Goal: Contribute content: Contribute content

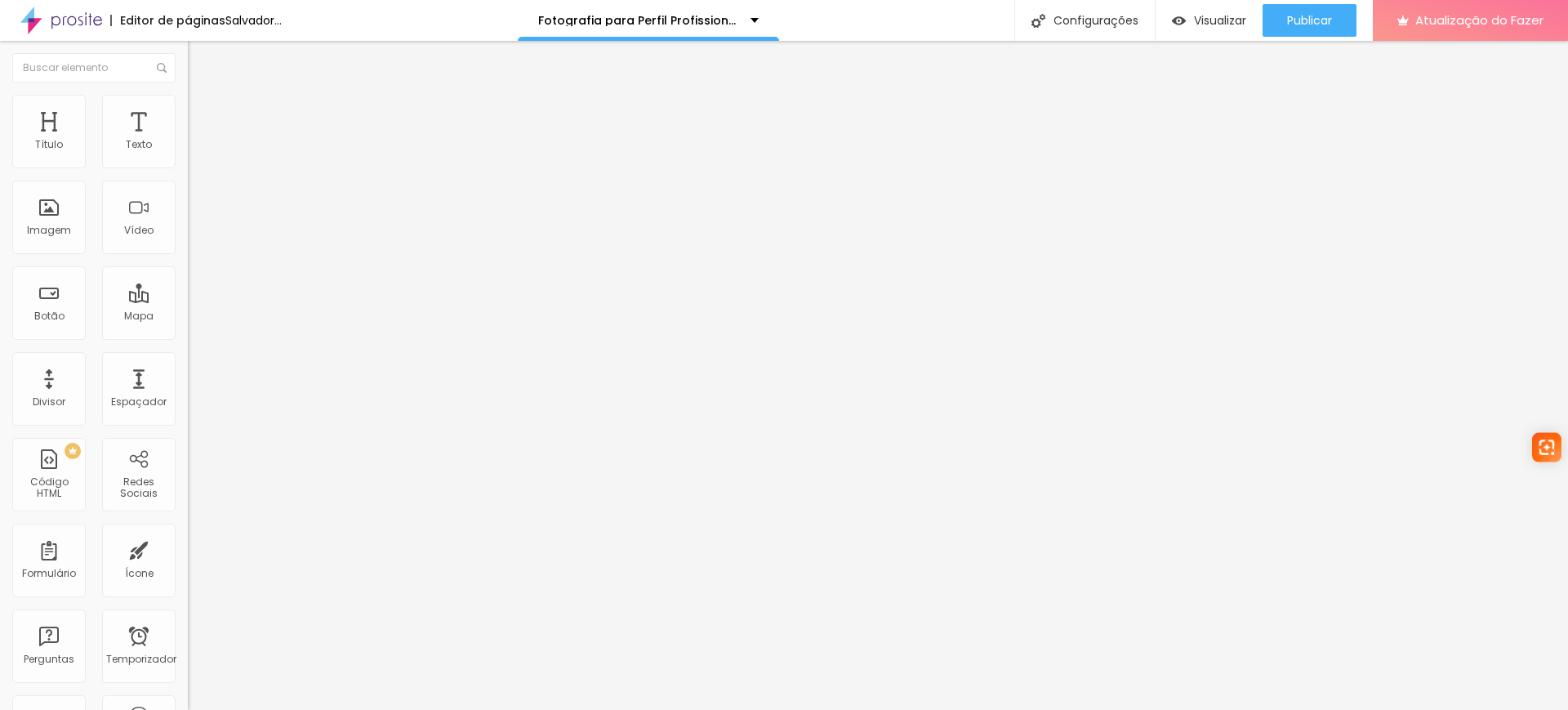
click at [198, 141] on font "Trocar imagem" at bounding box center [237, 133] width 79 height 14
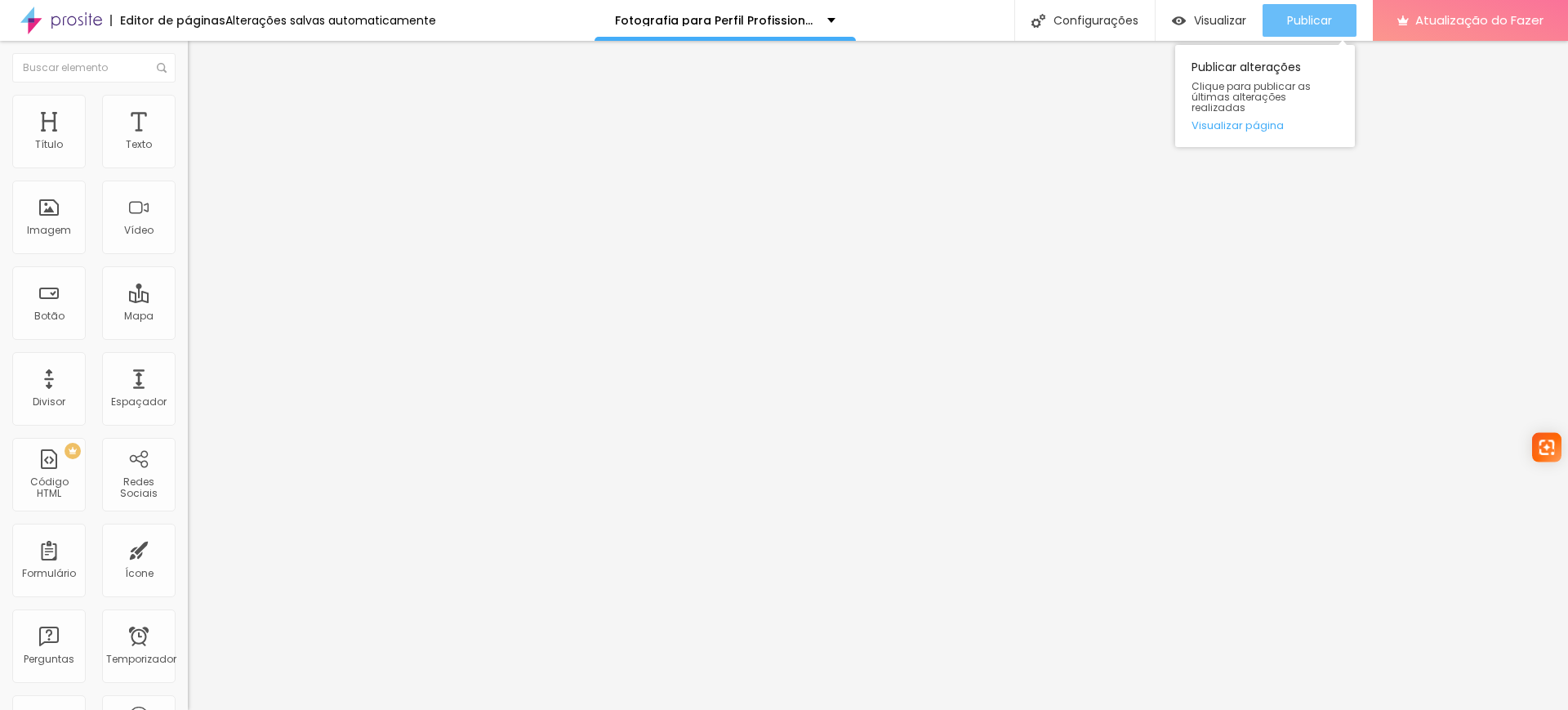
click at [1301, 18] on font "Publicar" at bounding box center [1309, 20] width 45 height 16
click at [198, 141] on font "Trocar imagem" at bounding box center [237, 133] width 79 height 14
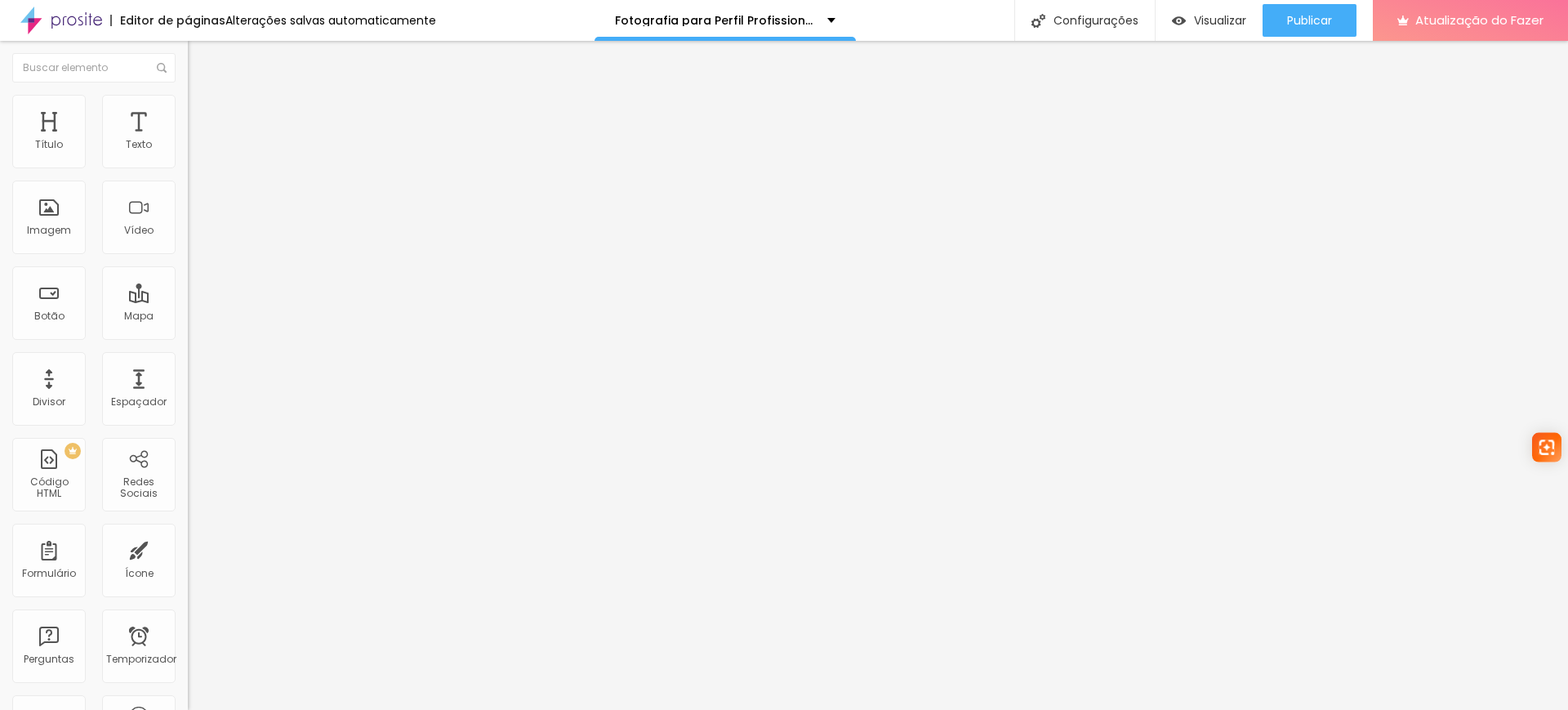
click at [195, 152] on icon "button" at bounding box center [199, 147] width 10 height 10
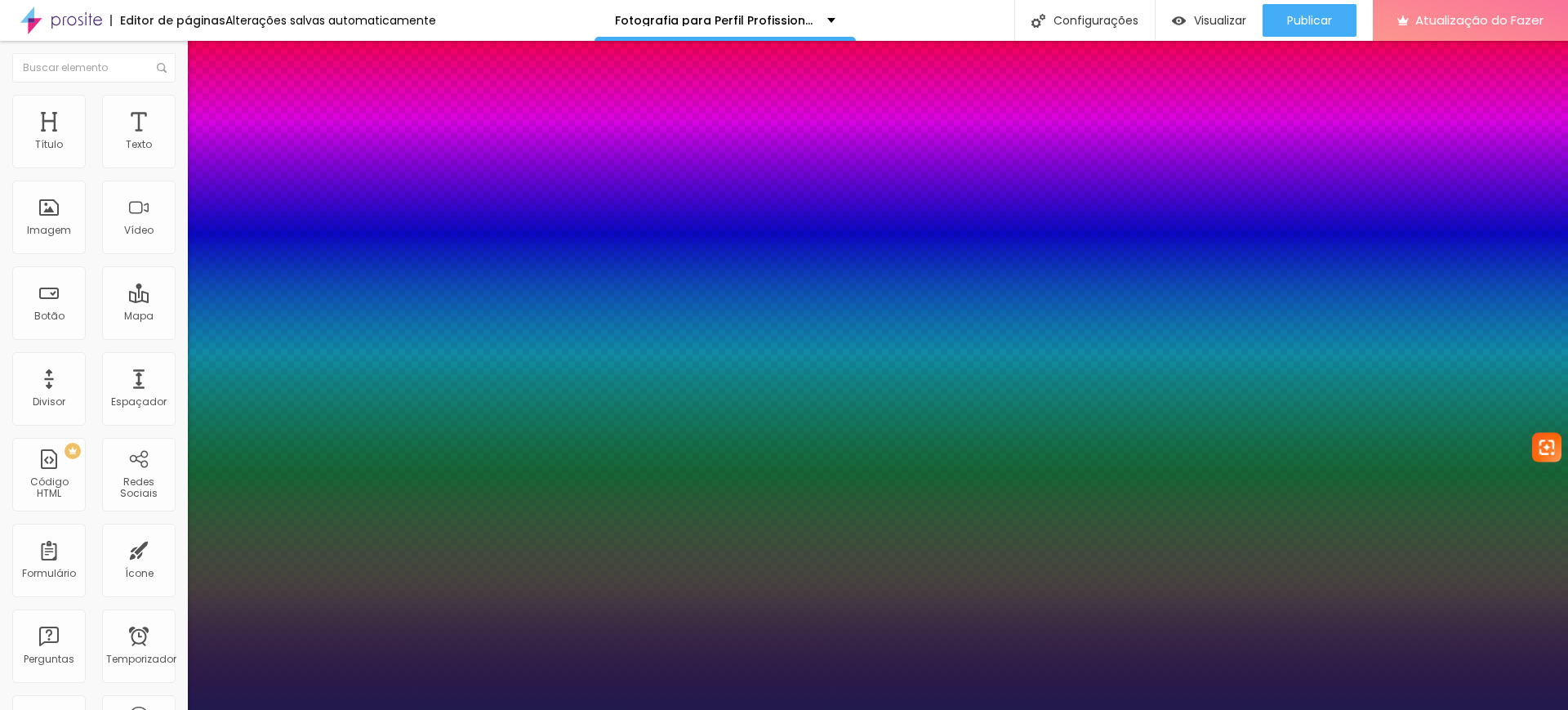
type input "1"
type input "27"
type input "1"
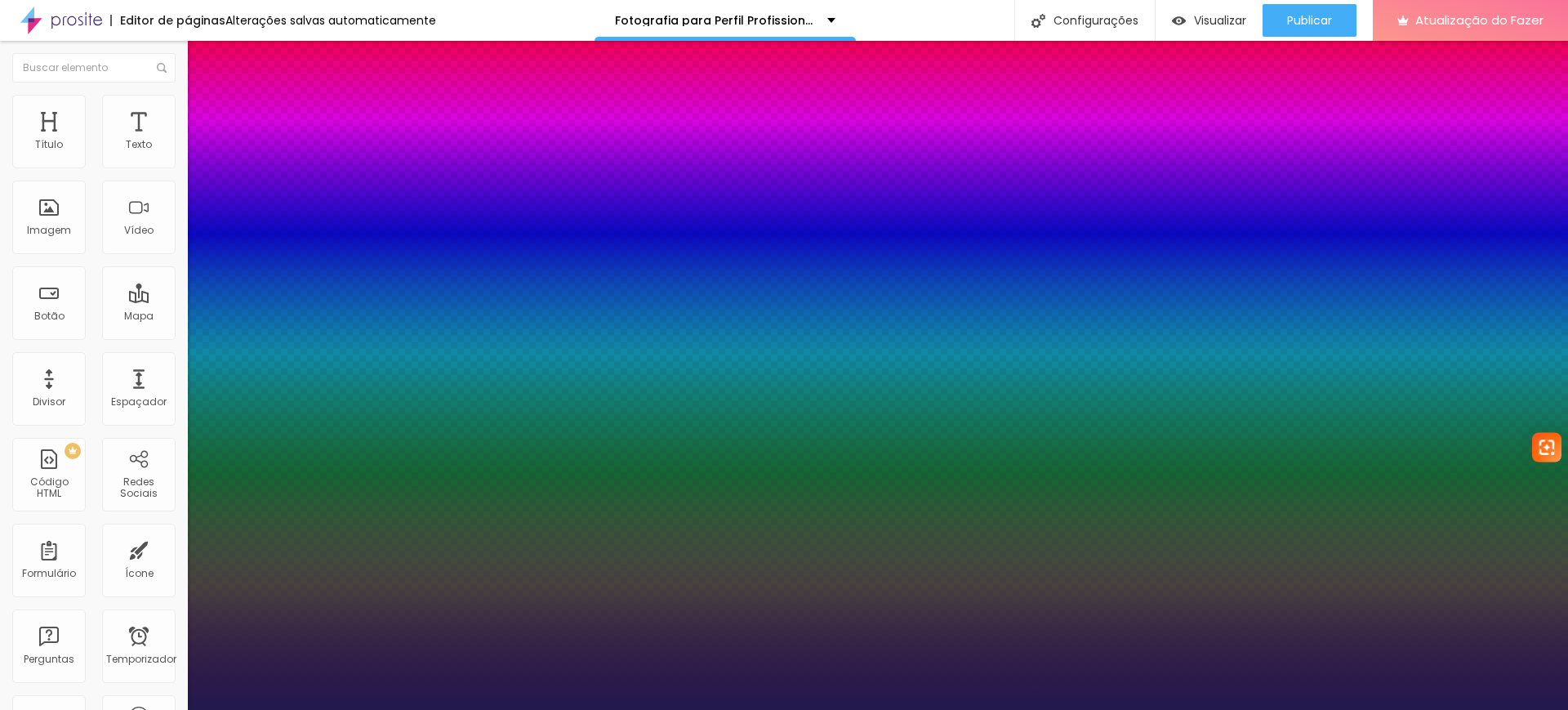
type input "13"
type input "1"
type input "13"
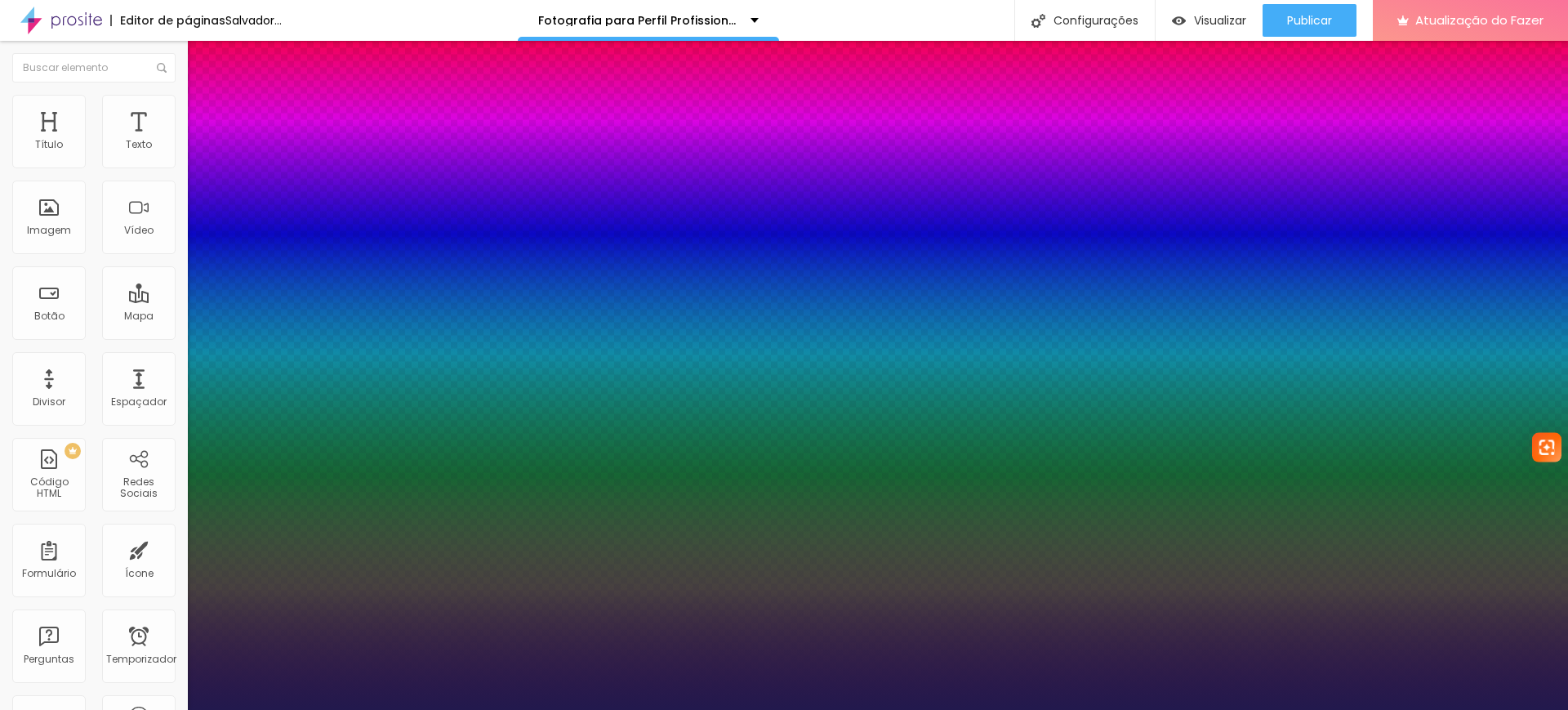
type input "1"
type input "12"
type input "1"
type input "13"
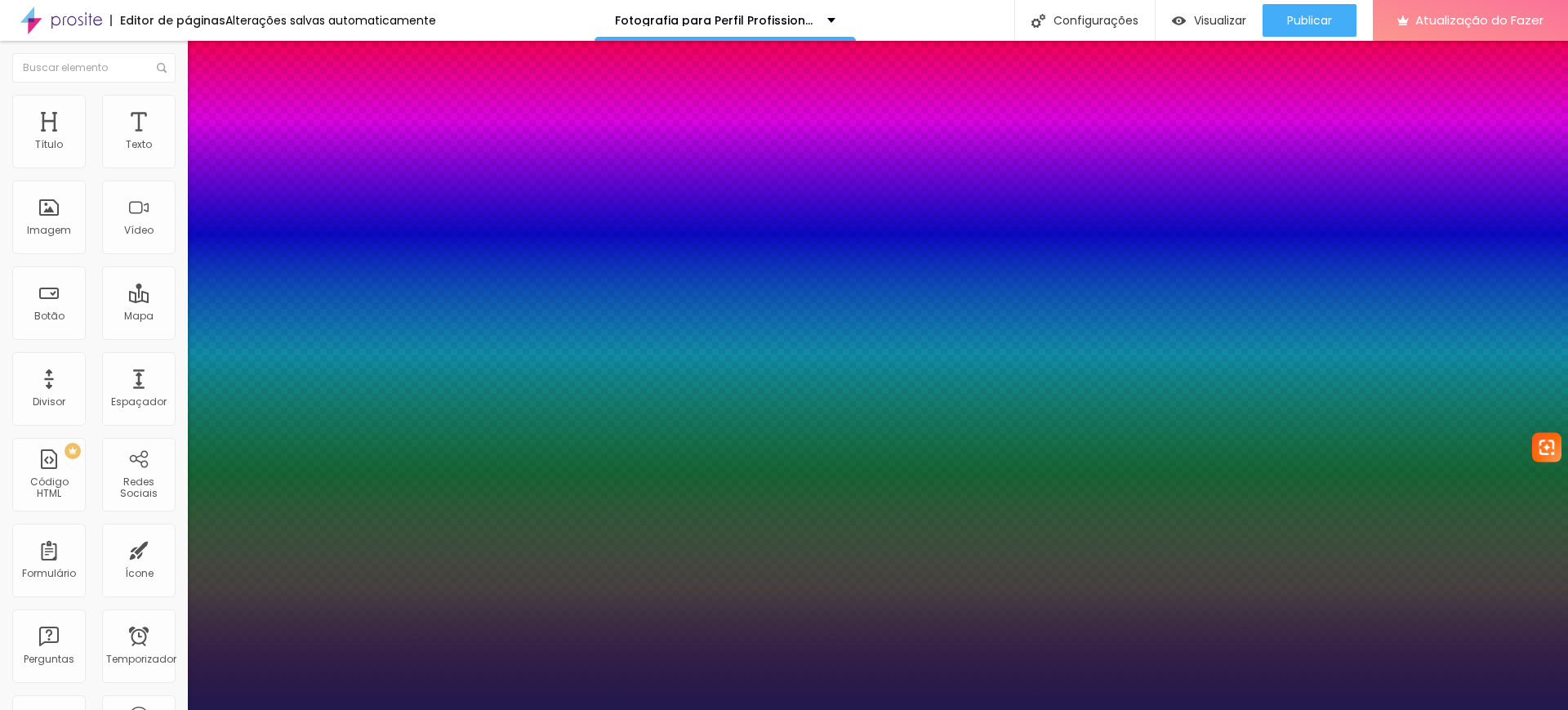
type input "13"
type input "1"
type input "14"
type input "1"
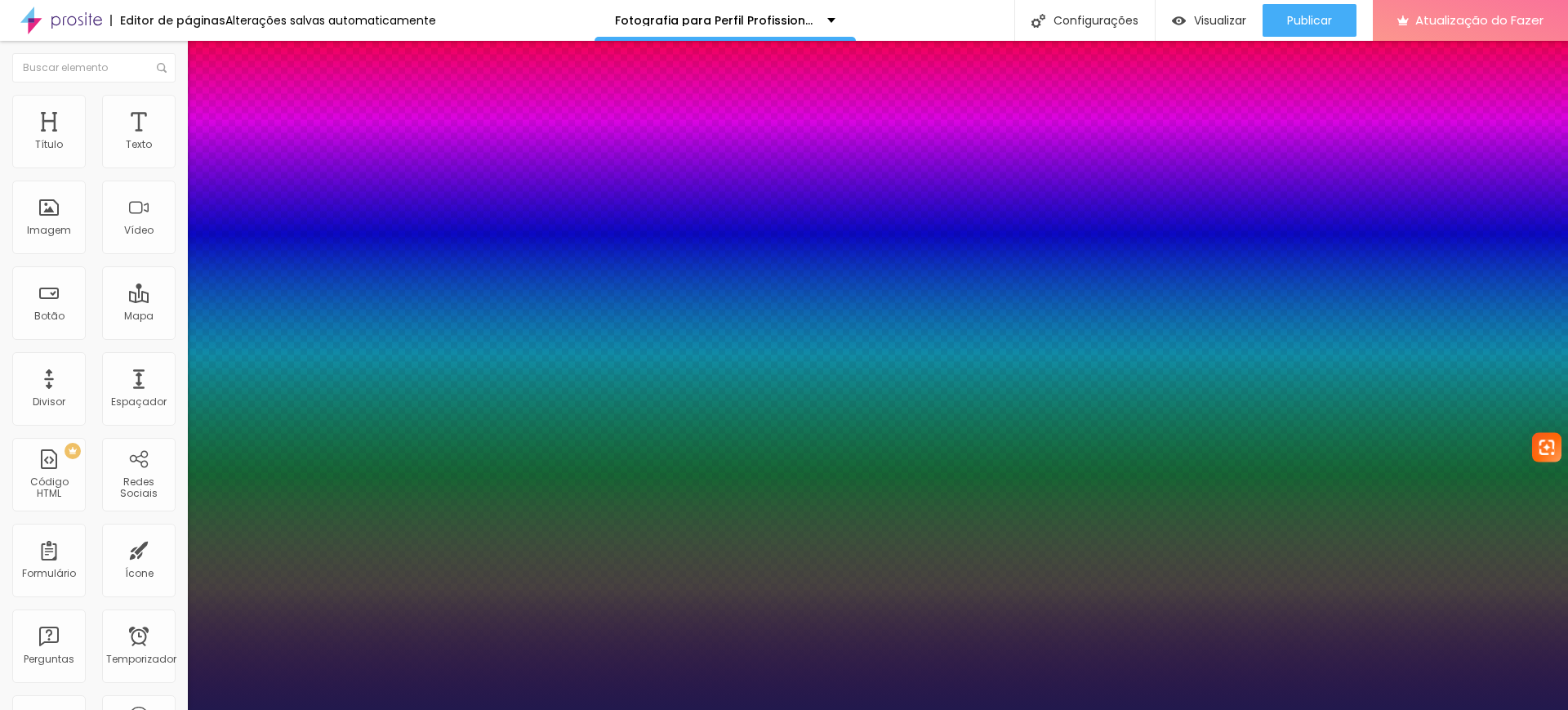
type input "15"
type input "1"
type input "16"
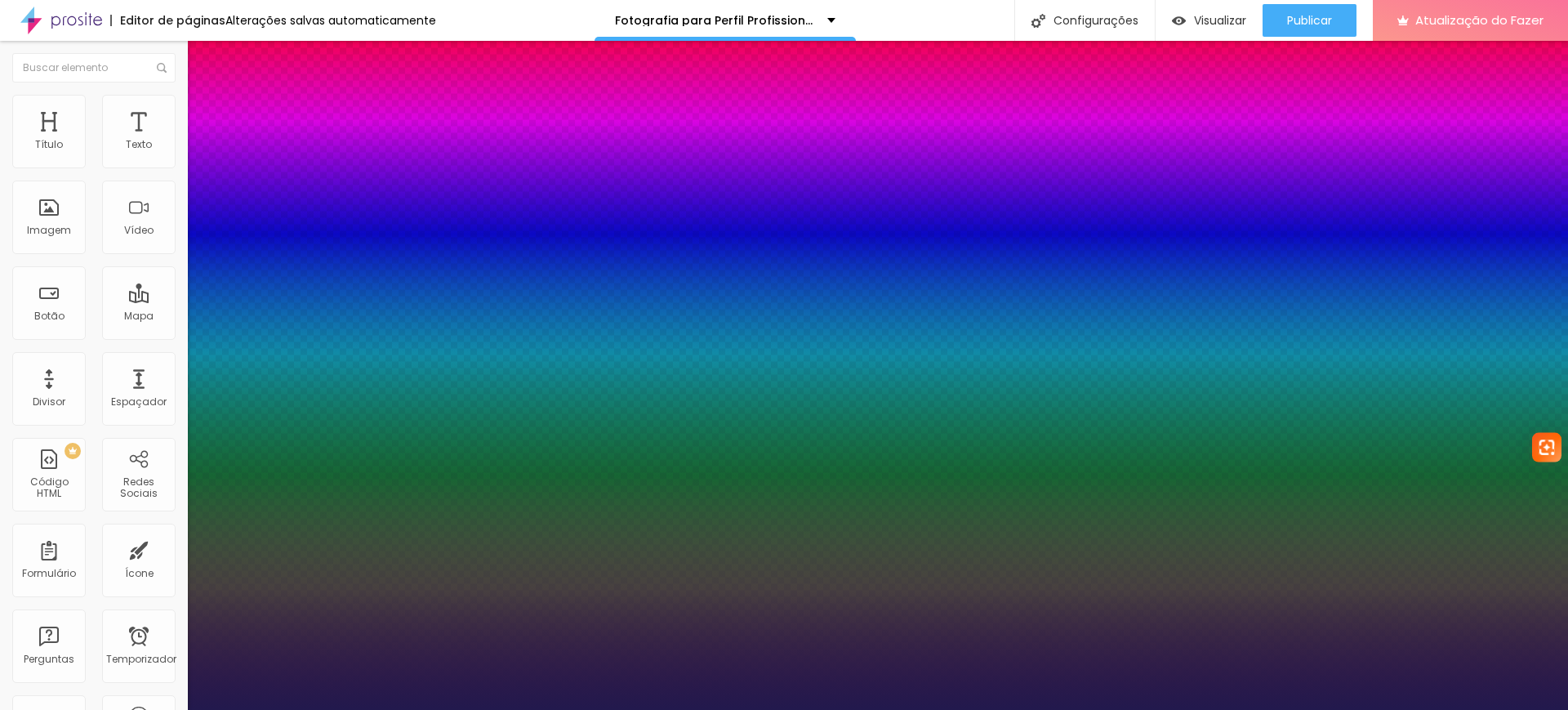
type input "1"
type input "17"
type input "1"
type input "18"
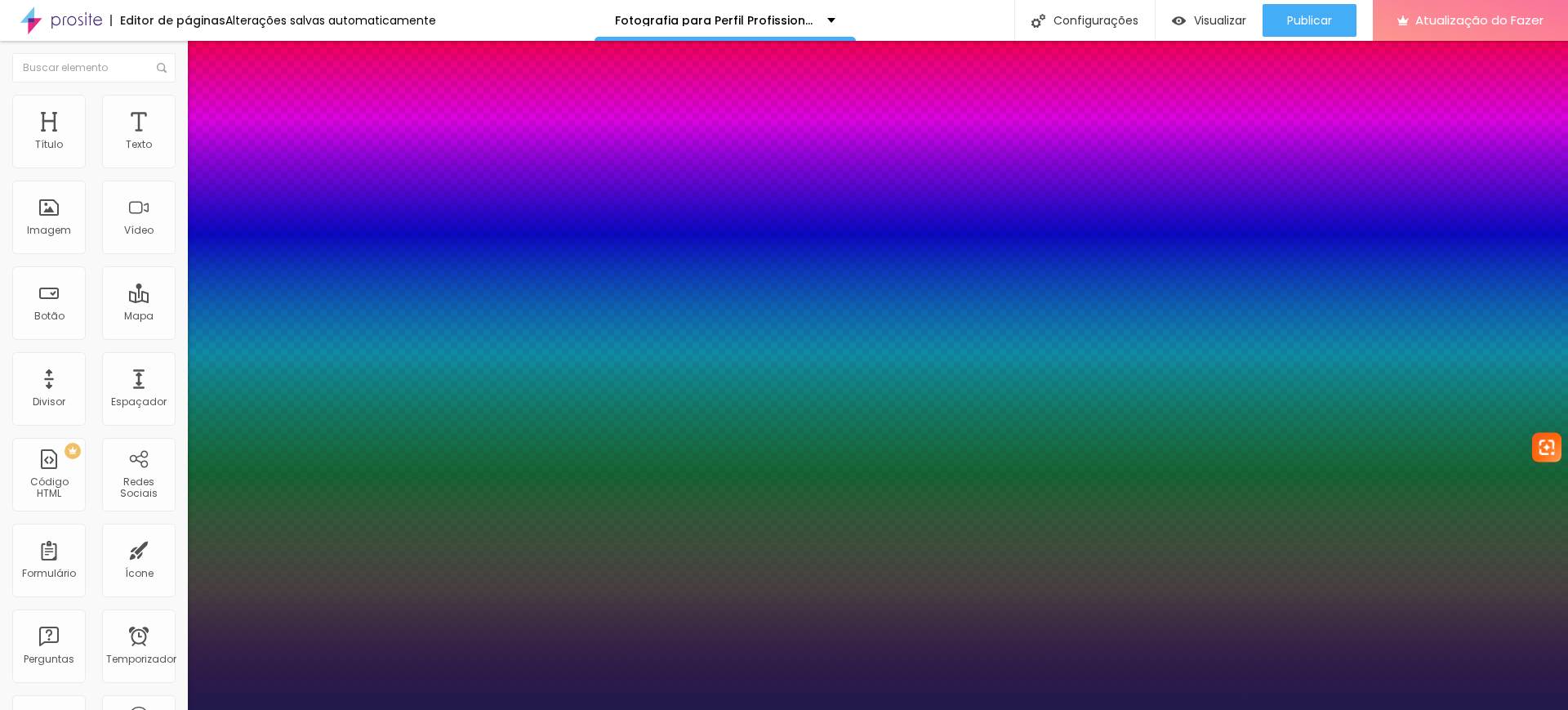
type input "18"
type input "1"
type input "20"
type input "1"
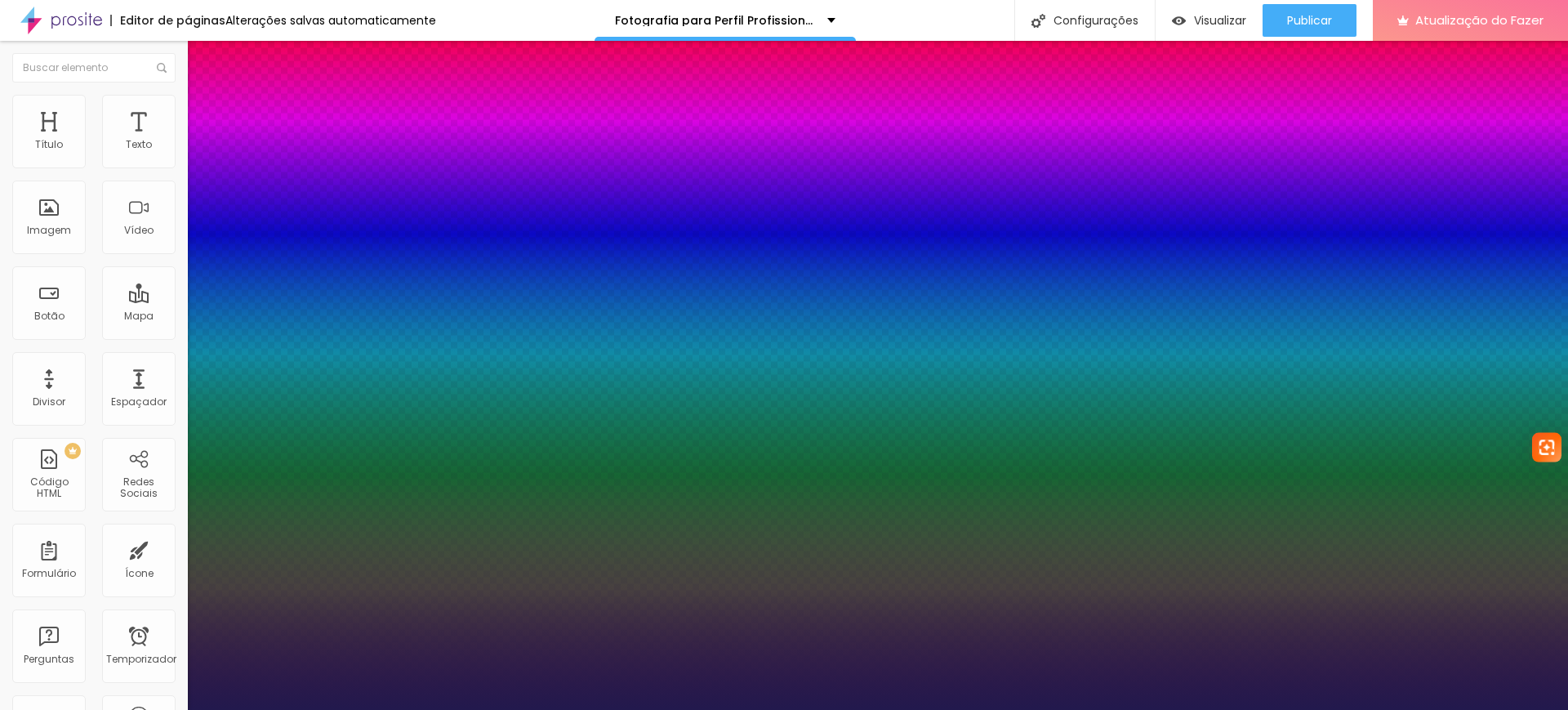
type input "21"
type input "1"
type input "22"
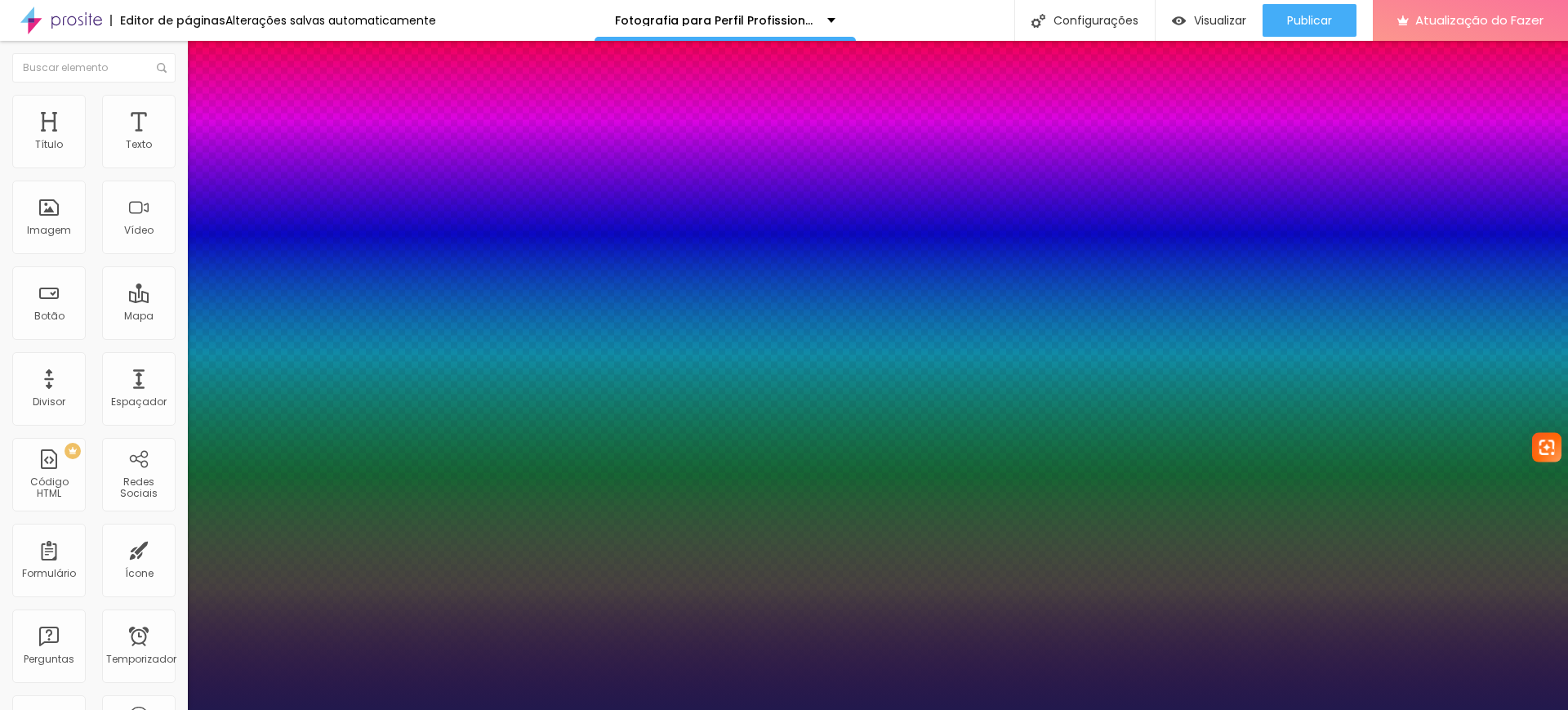
type input "1"
type input "21"
type input "1"
type input "20"
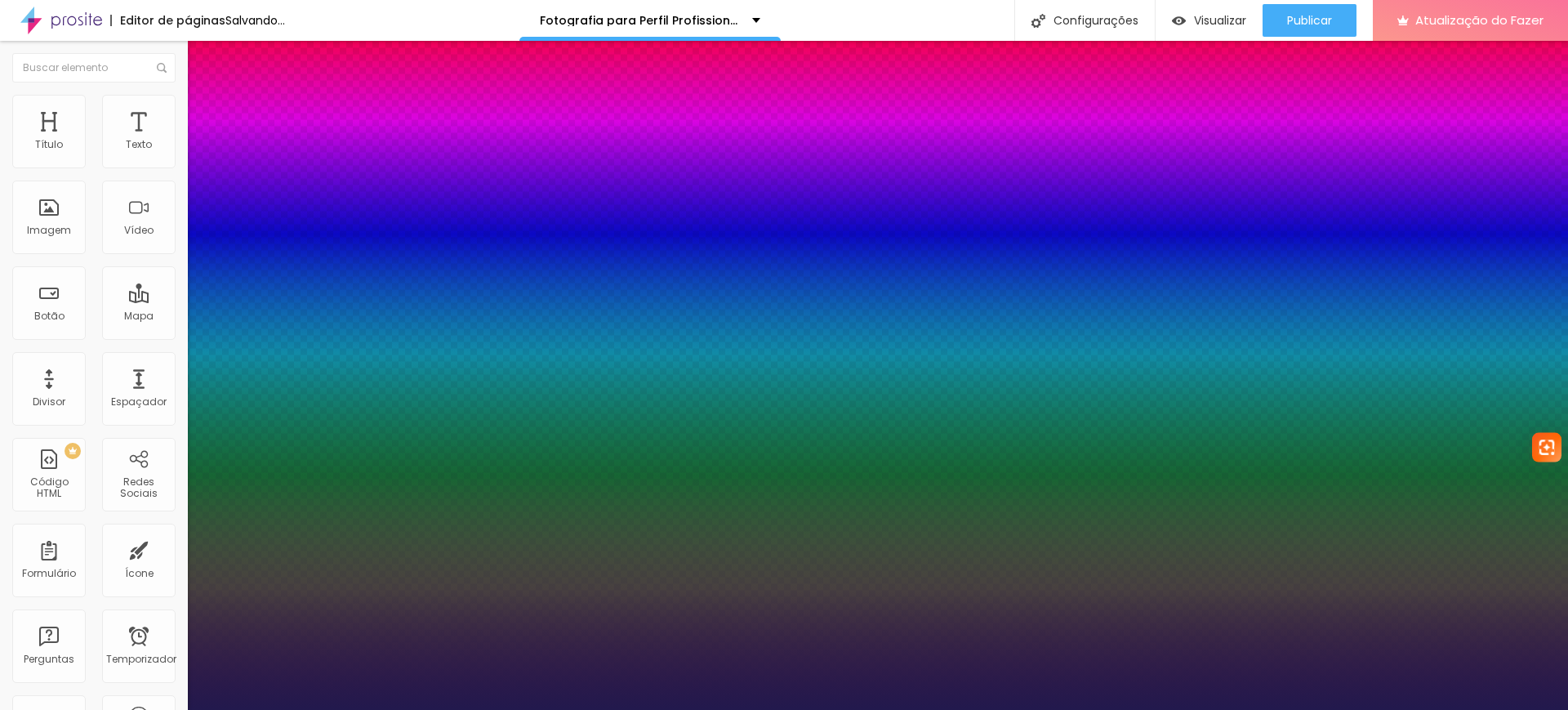
type input "20"
type input "1"
drag, startPoint x: 215, startPoint y: 275, endPoint x: 226, endPoint y: 276, distance: 11.0
type input "20"
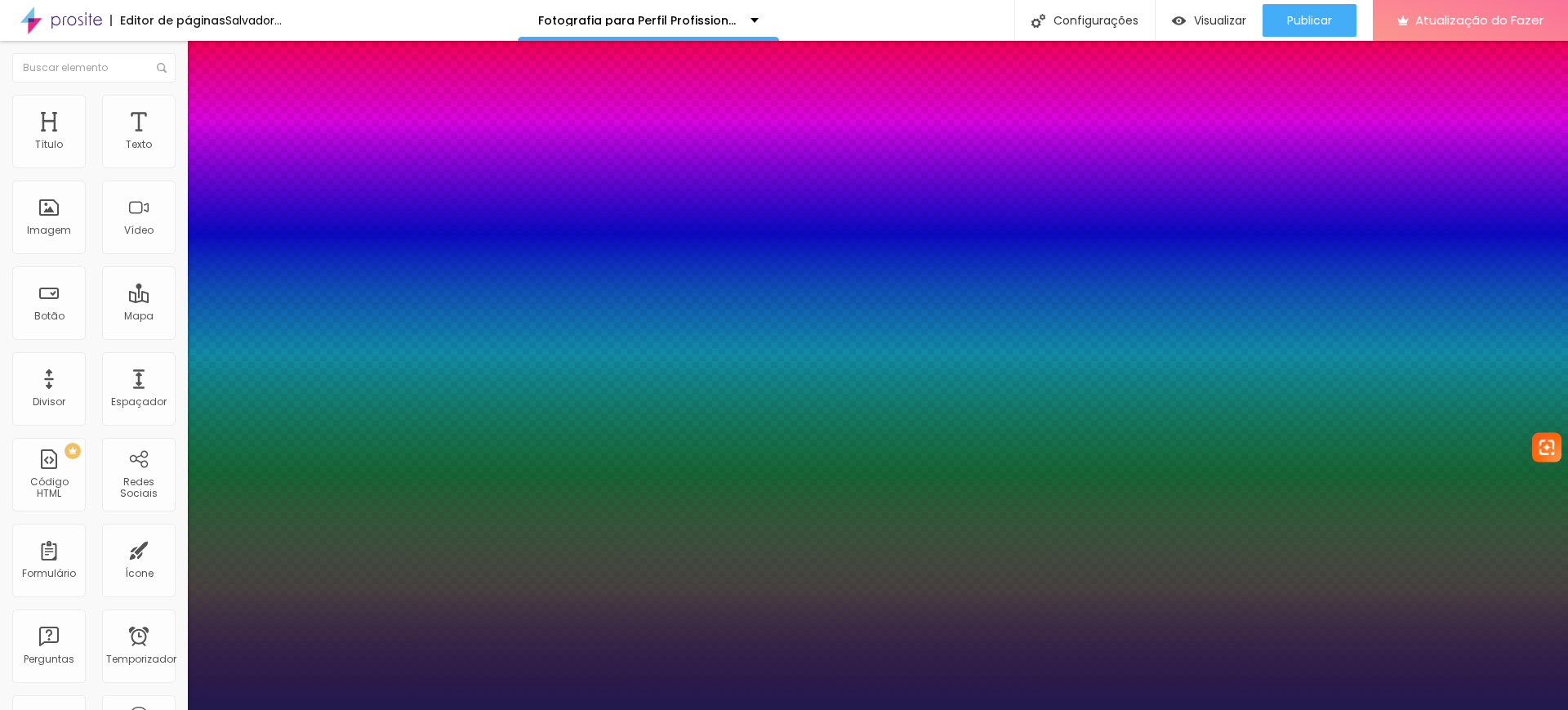
type input "1"
click at [431, 709] on div at bounding box center [784, 710] width 1568 height 0
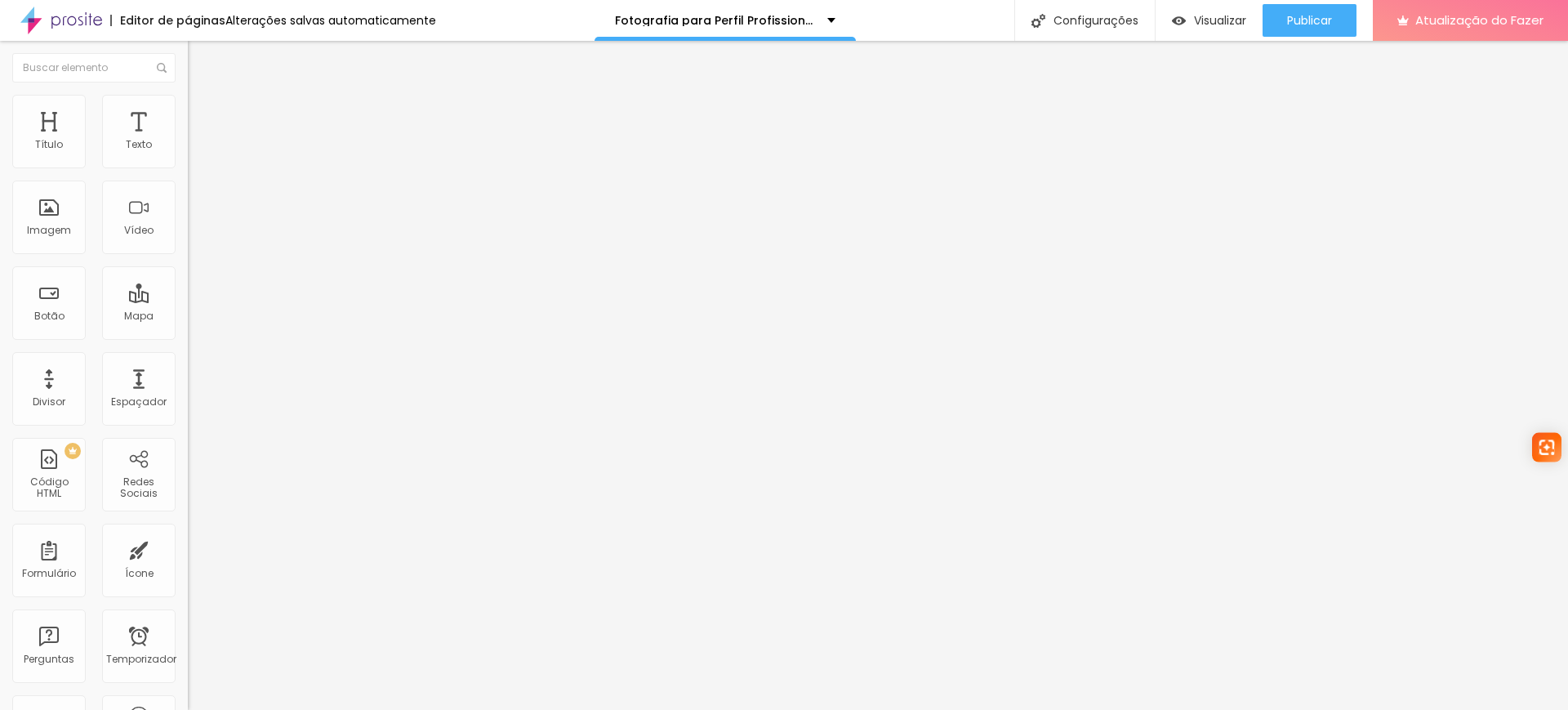
click at [201, 146] on icon "button" at bounding box center [203, 144] width 3 height 3
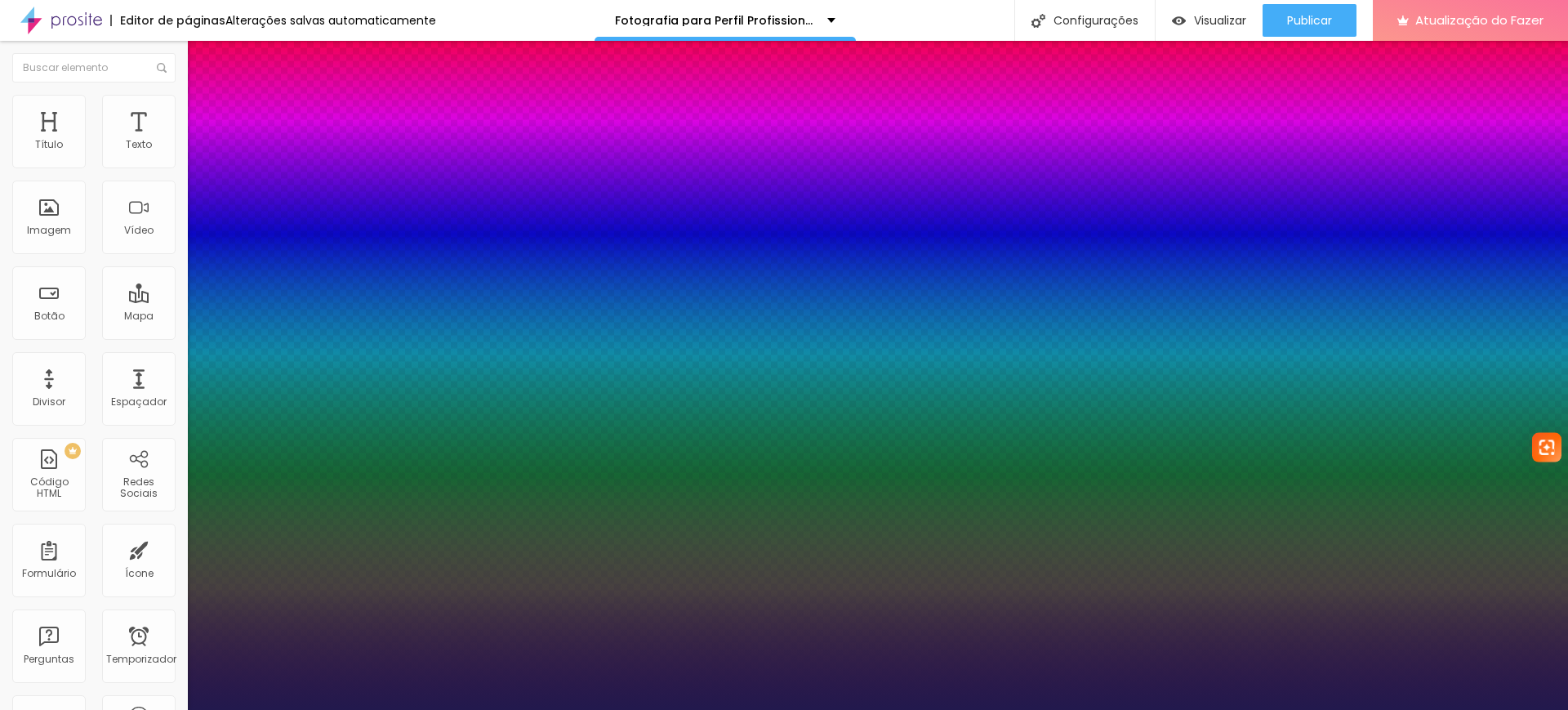
type input "1"
type input "20"
type input "1"
type input "23"
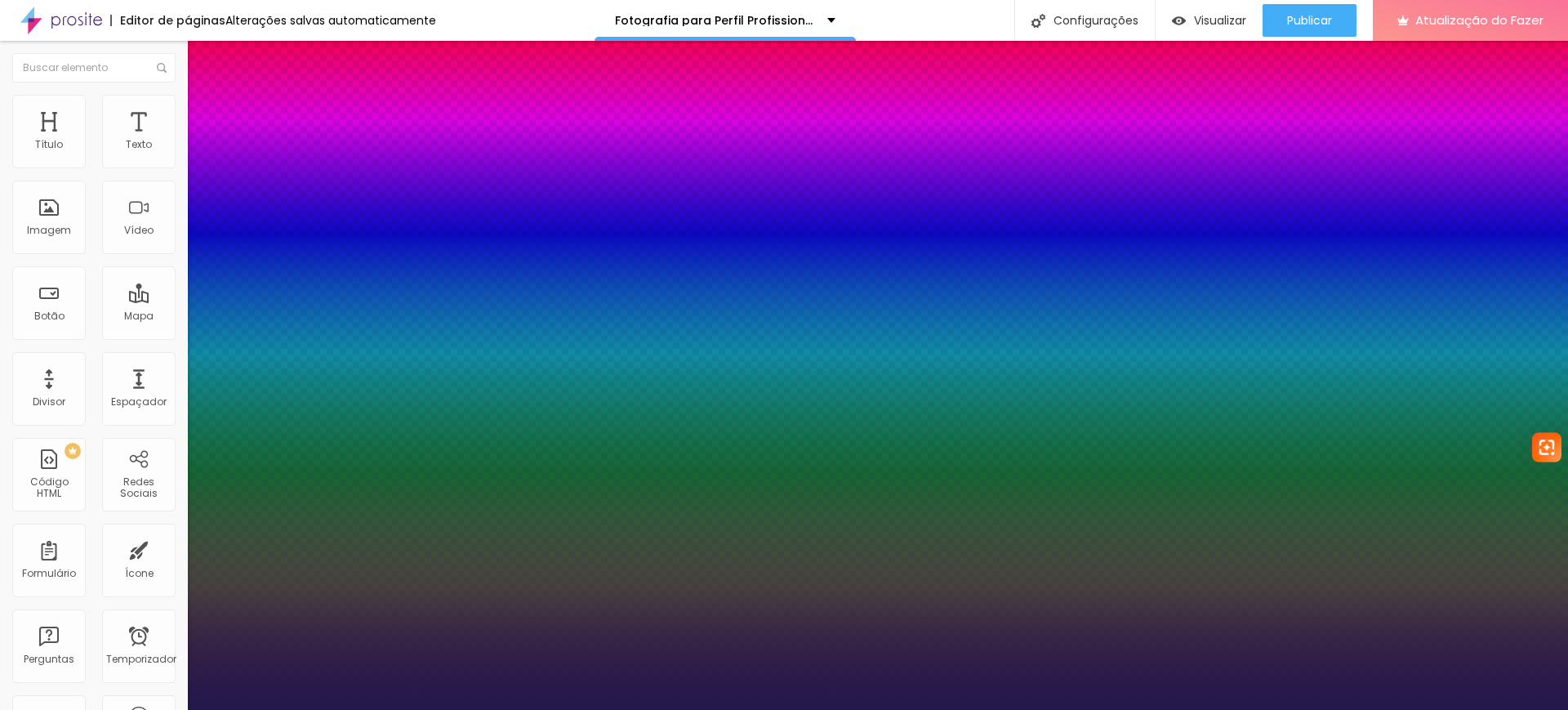
type input "23"
type input "1"
type input "24"
type input "1"
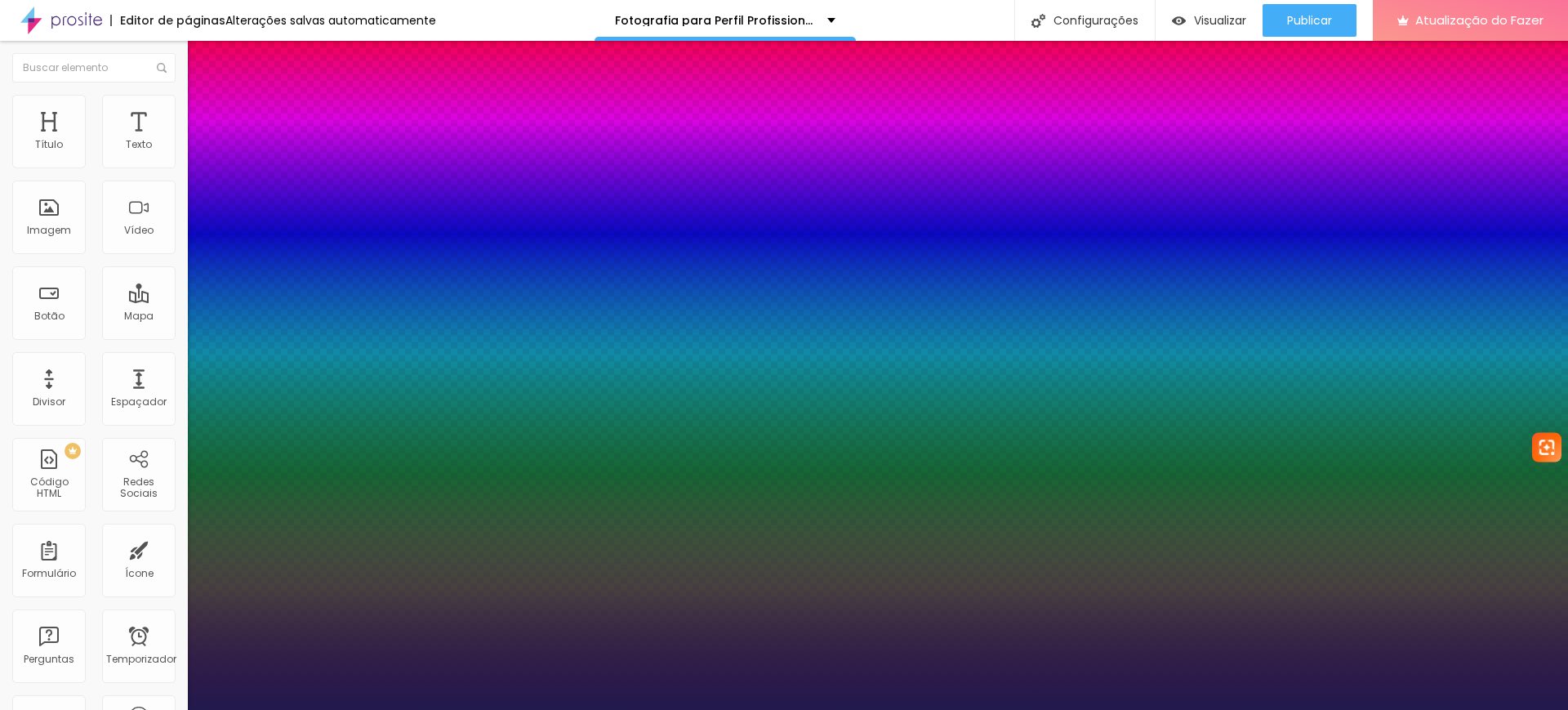
type input "23"
type input "1"
type input "22"
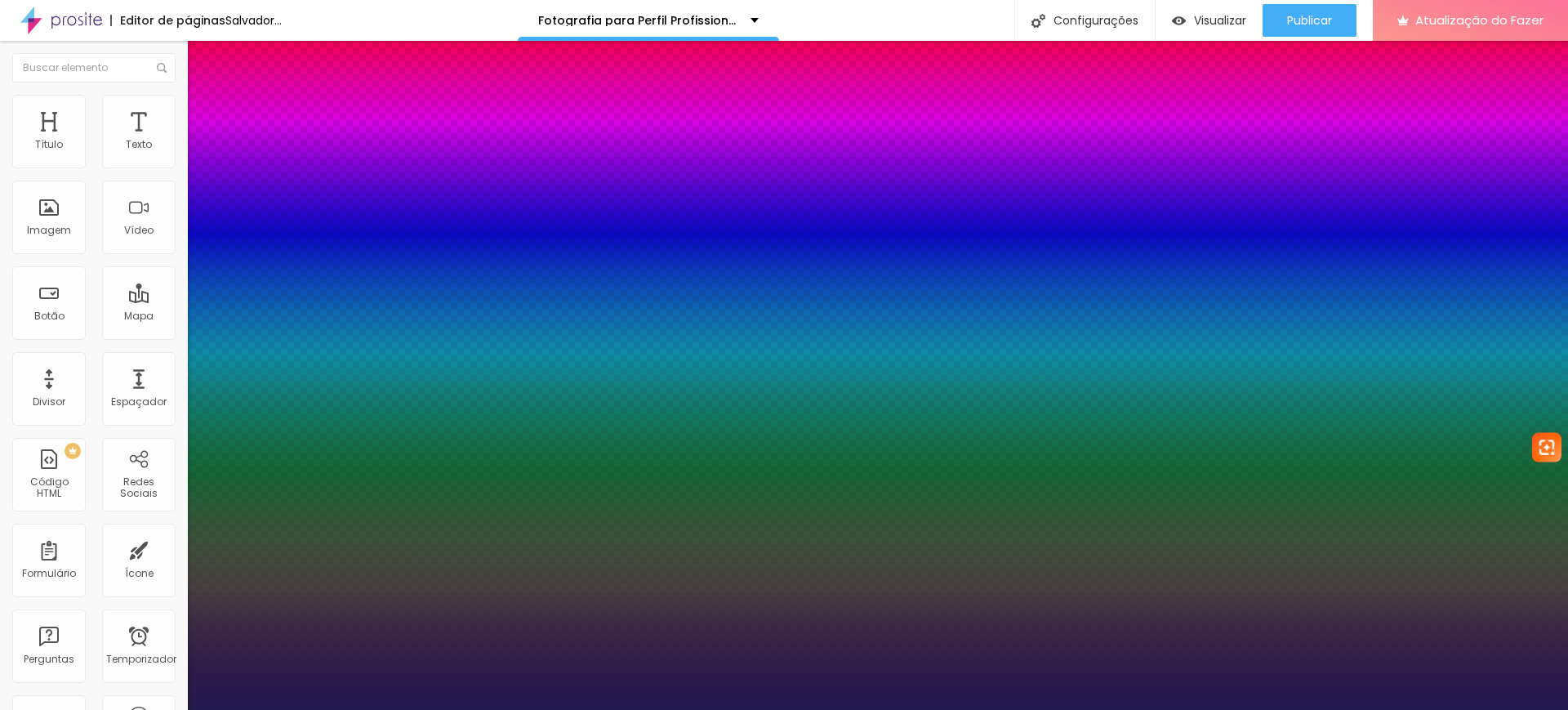
type input "1"
type input "22"
click at [1440, 709] on div at bounding box center [784, 710] width 1568 height 0
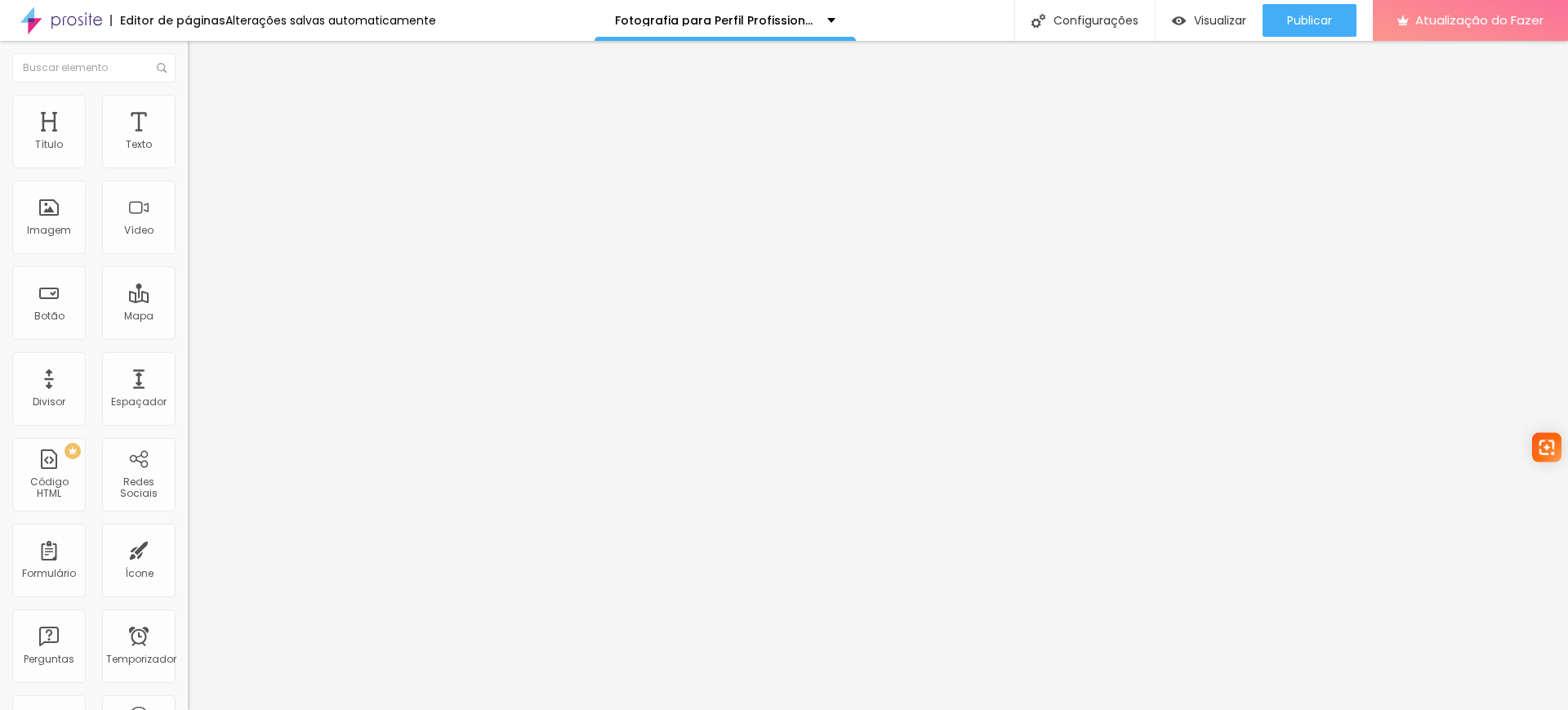
click at [188, 157] on button "button" at bounding box center [199, 148] width 23 height 17
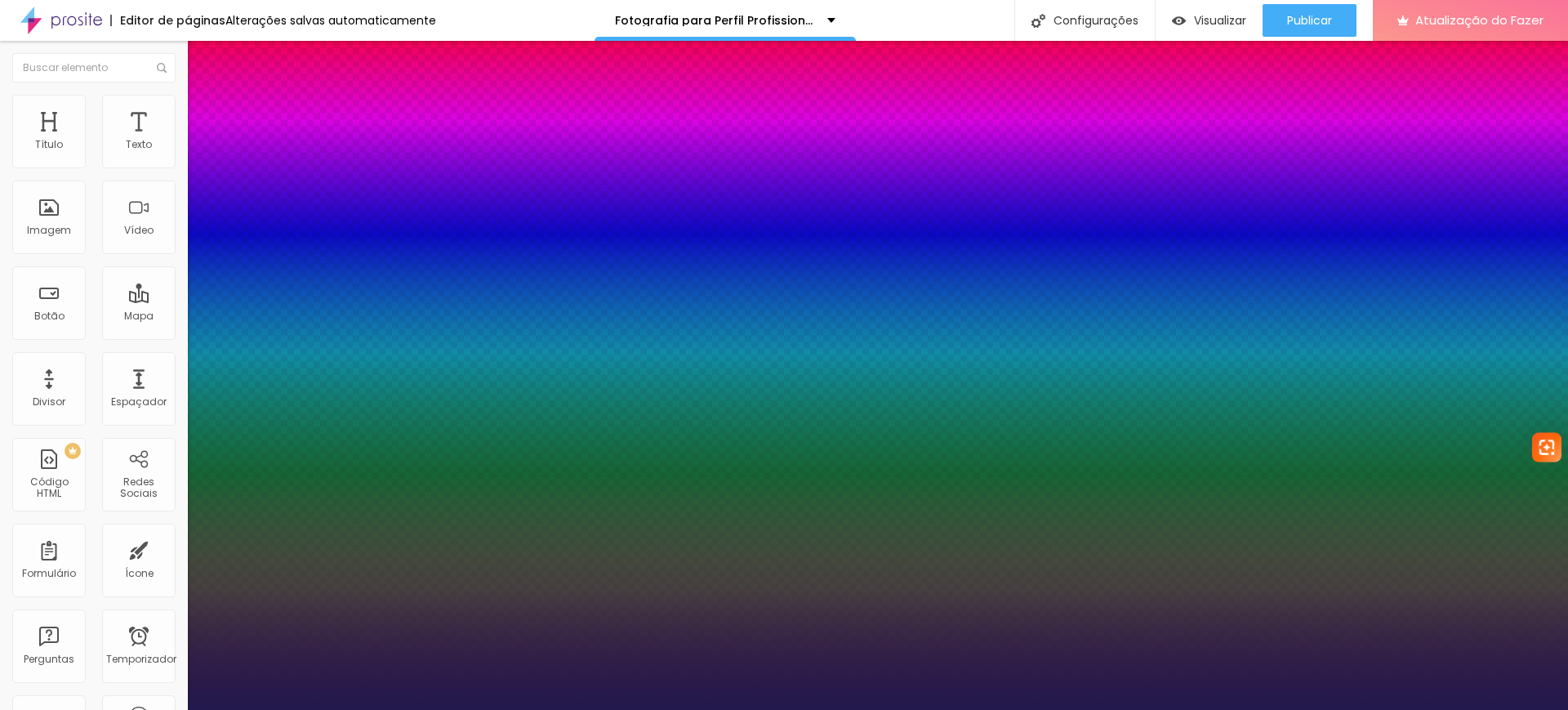
type input "1"
type input "17"
type input "1"
type input "18"
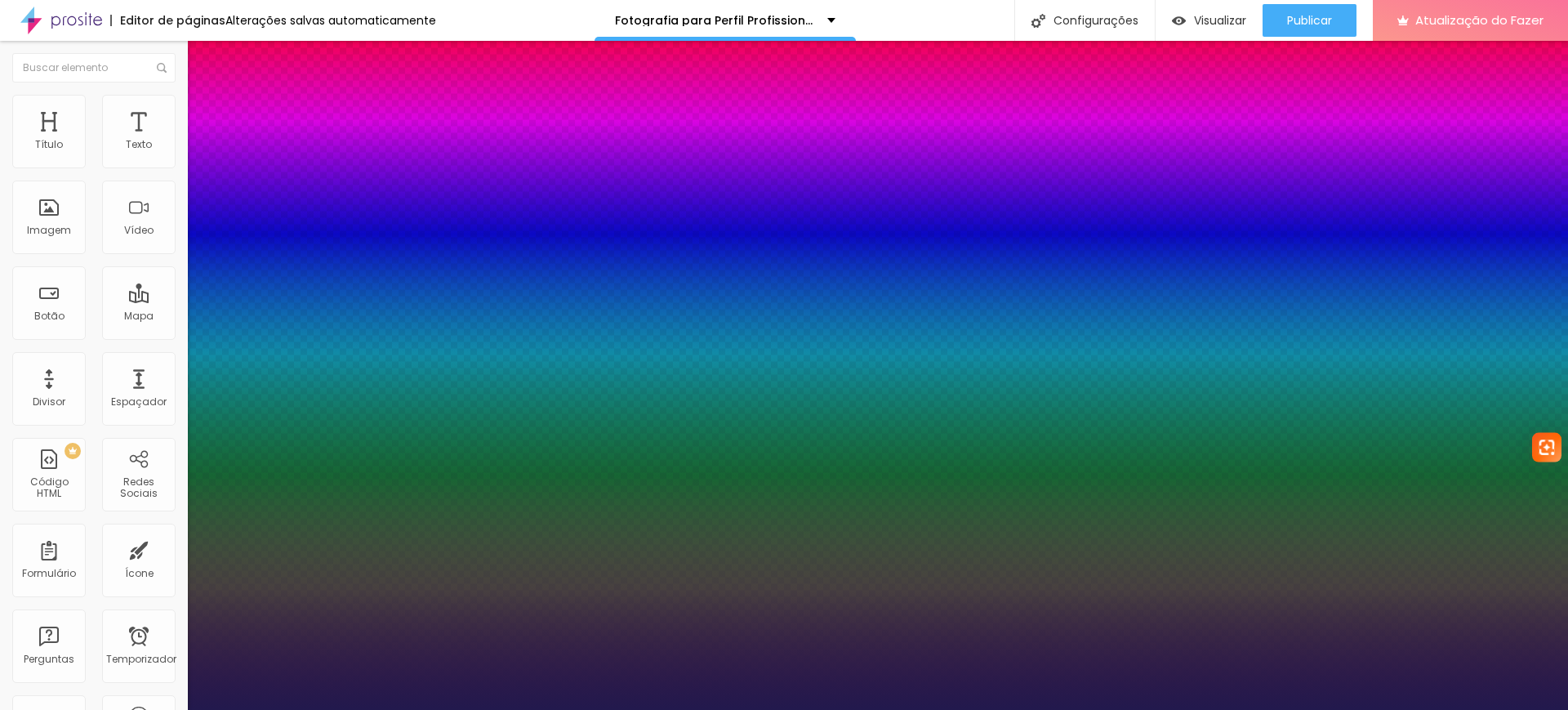
type input "18"
type input "1"
type input "20"
type input "1"
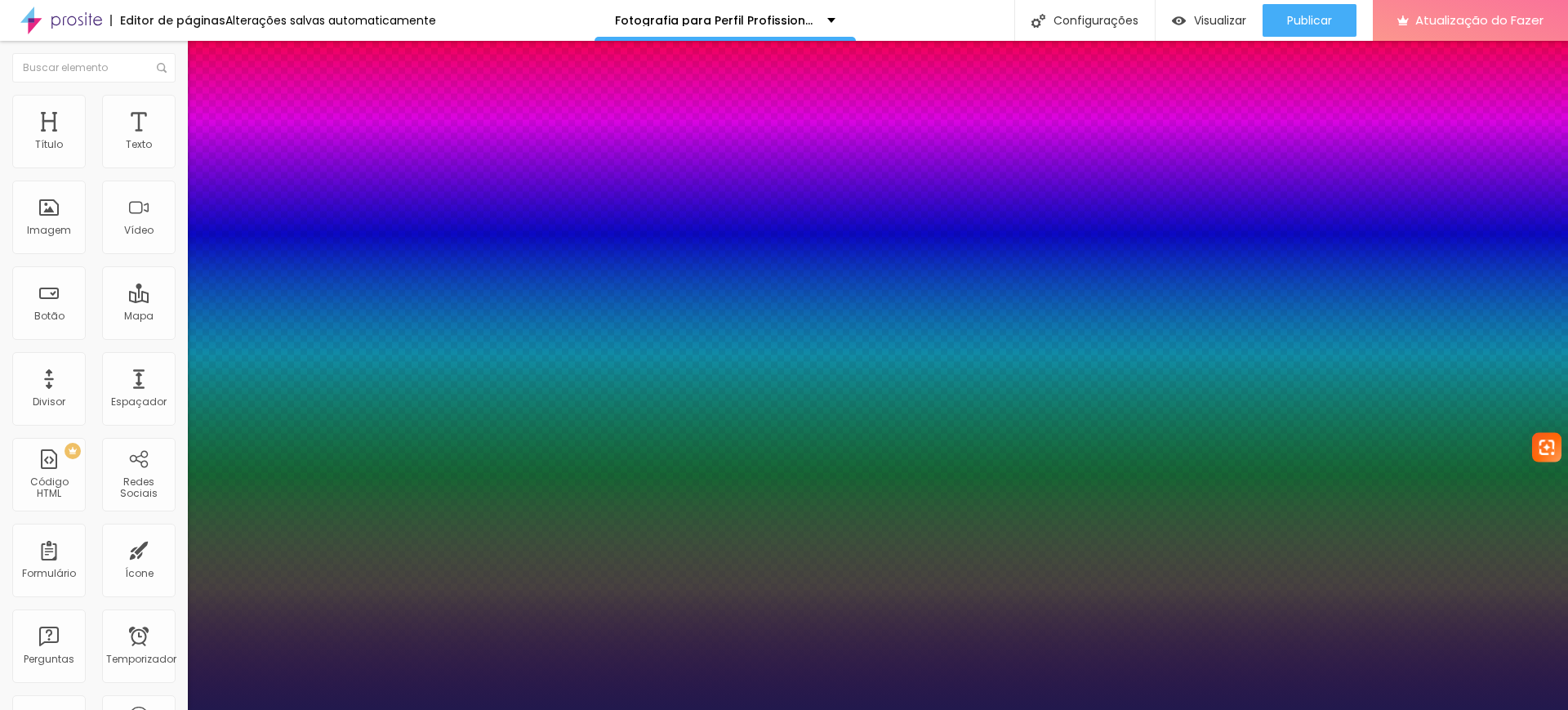
type input "22"
type input "1"
type input "20"
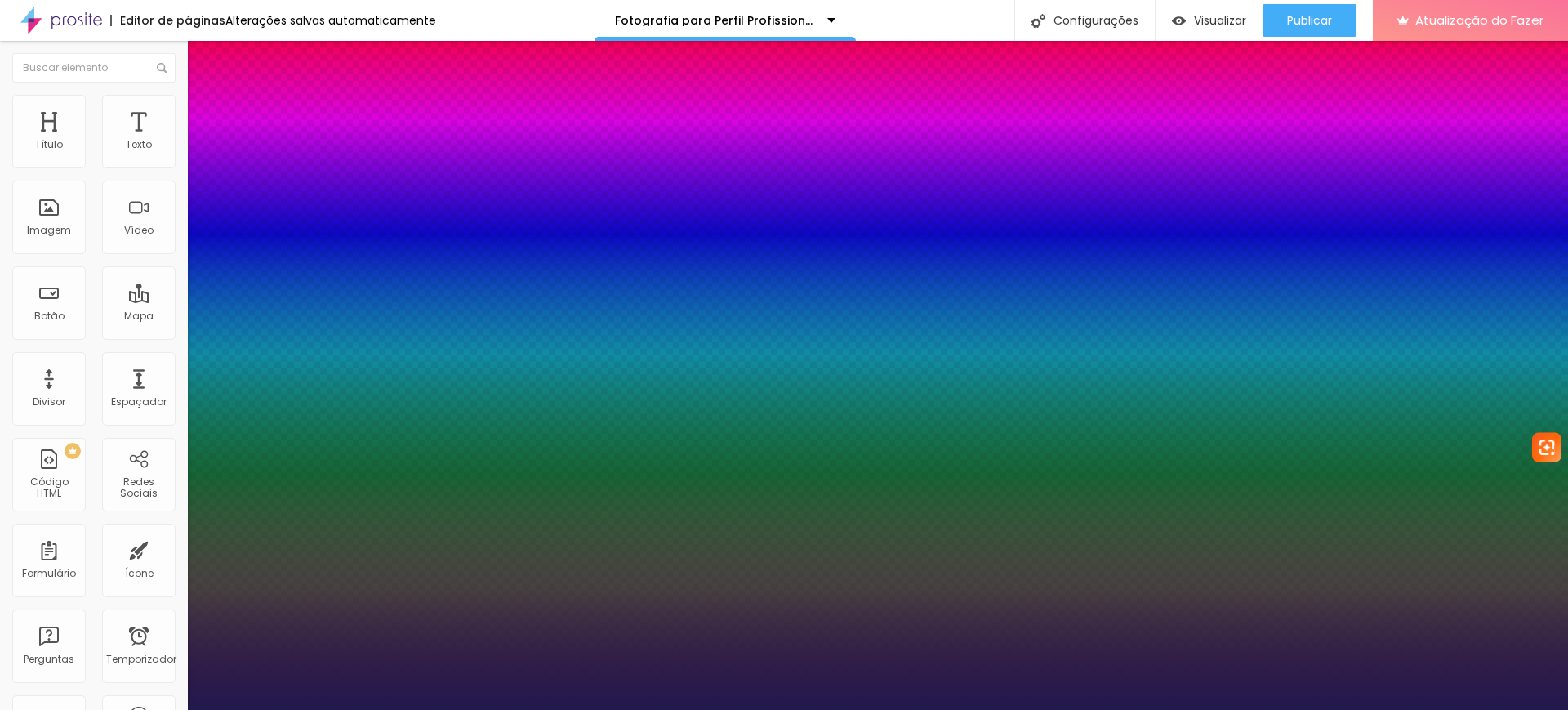
type input "1"
type input "20"
type input "1"
click at [1487, 709] on div at bounding box center [784, 710] width 1568 height 0
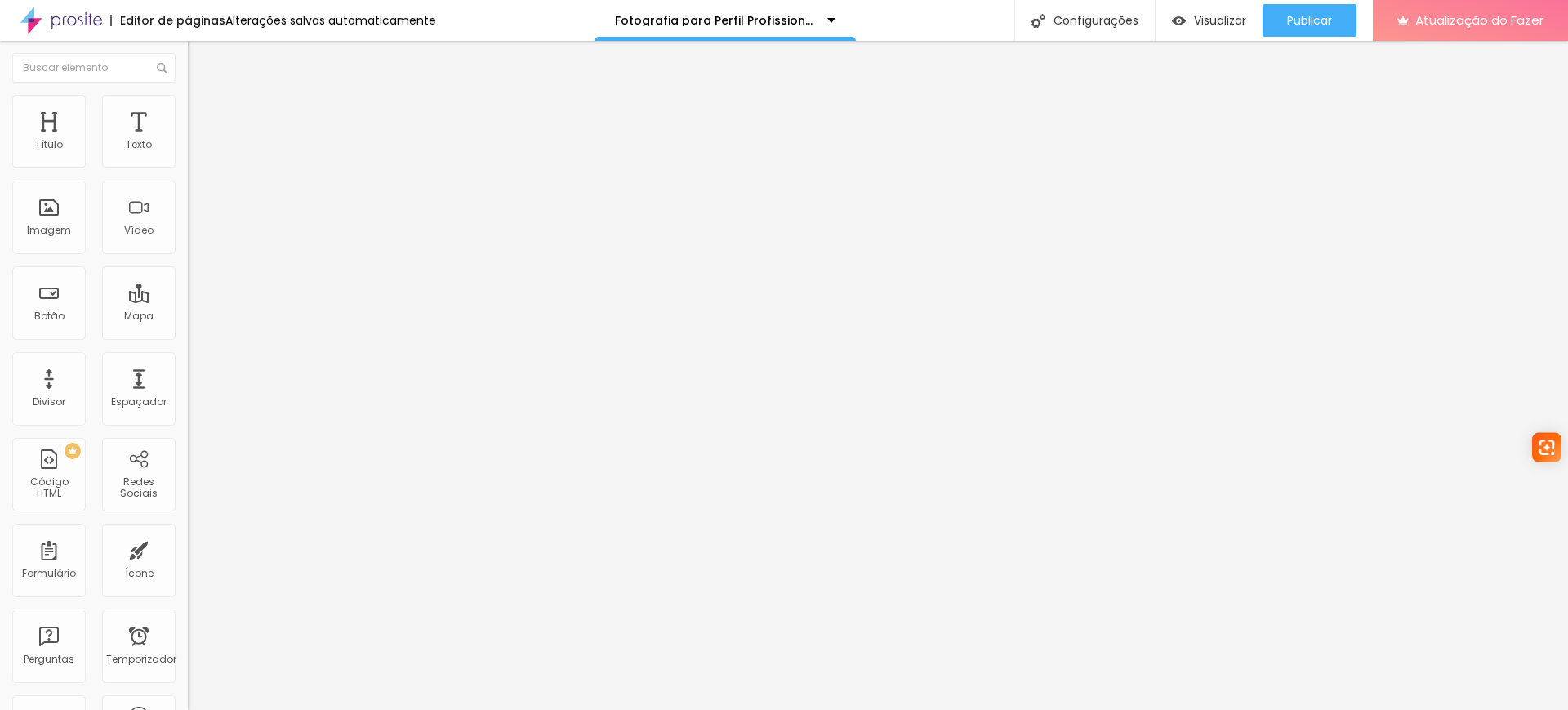
click at [196, 151] on icon "button" at bounding box center [199, 147] width 7 height 7
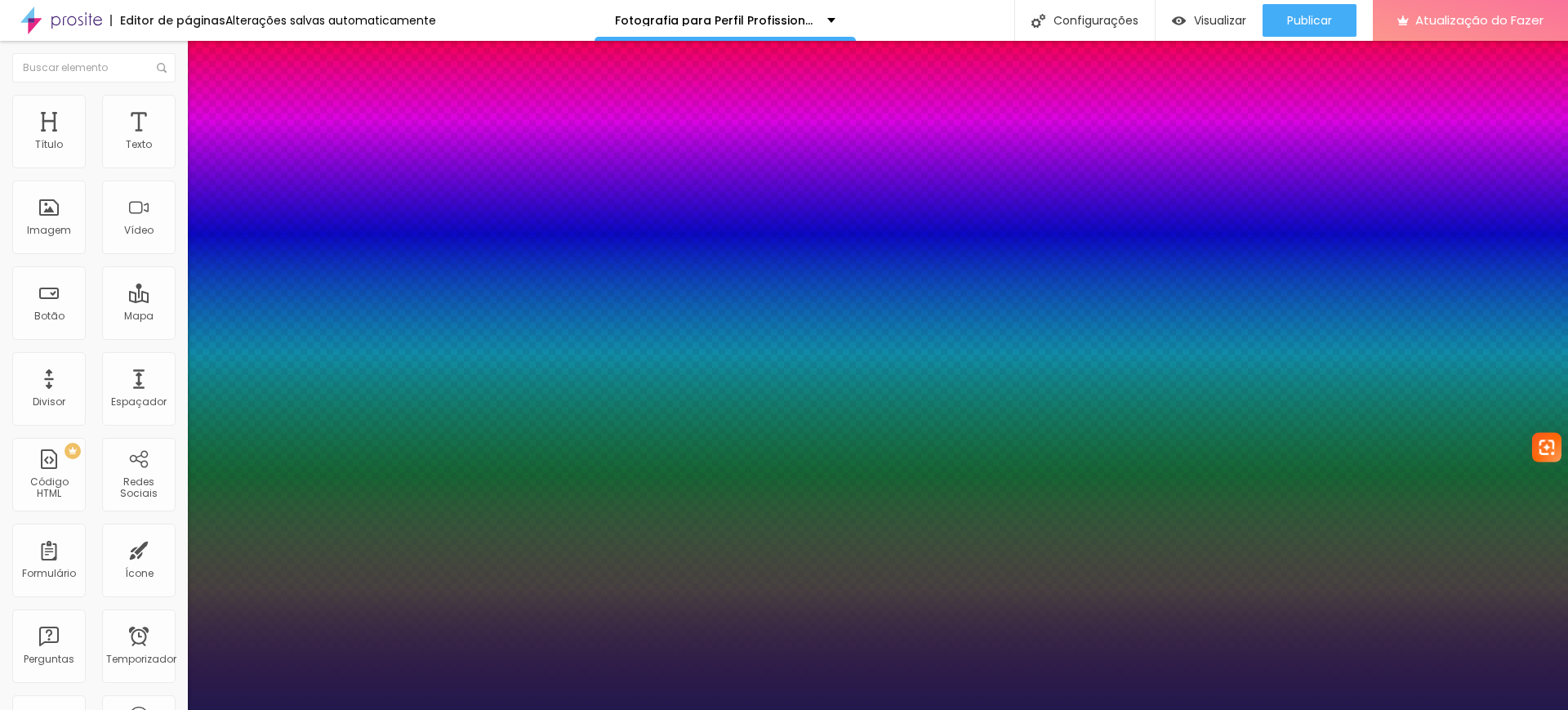
type input "1"
type input "17"
type input "1"
type input "18"
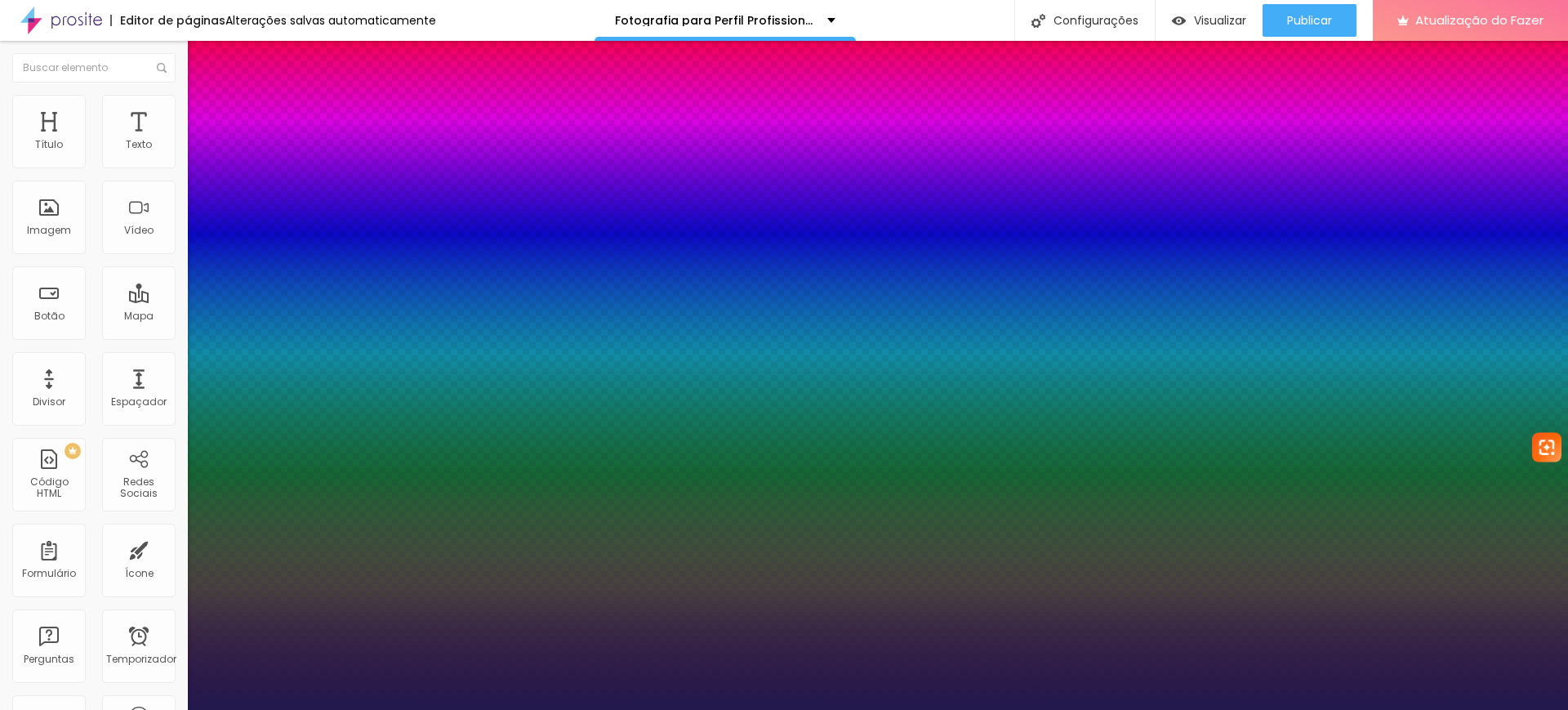
type input "18"
type input "1"
type input "20"
type input "1"
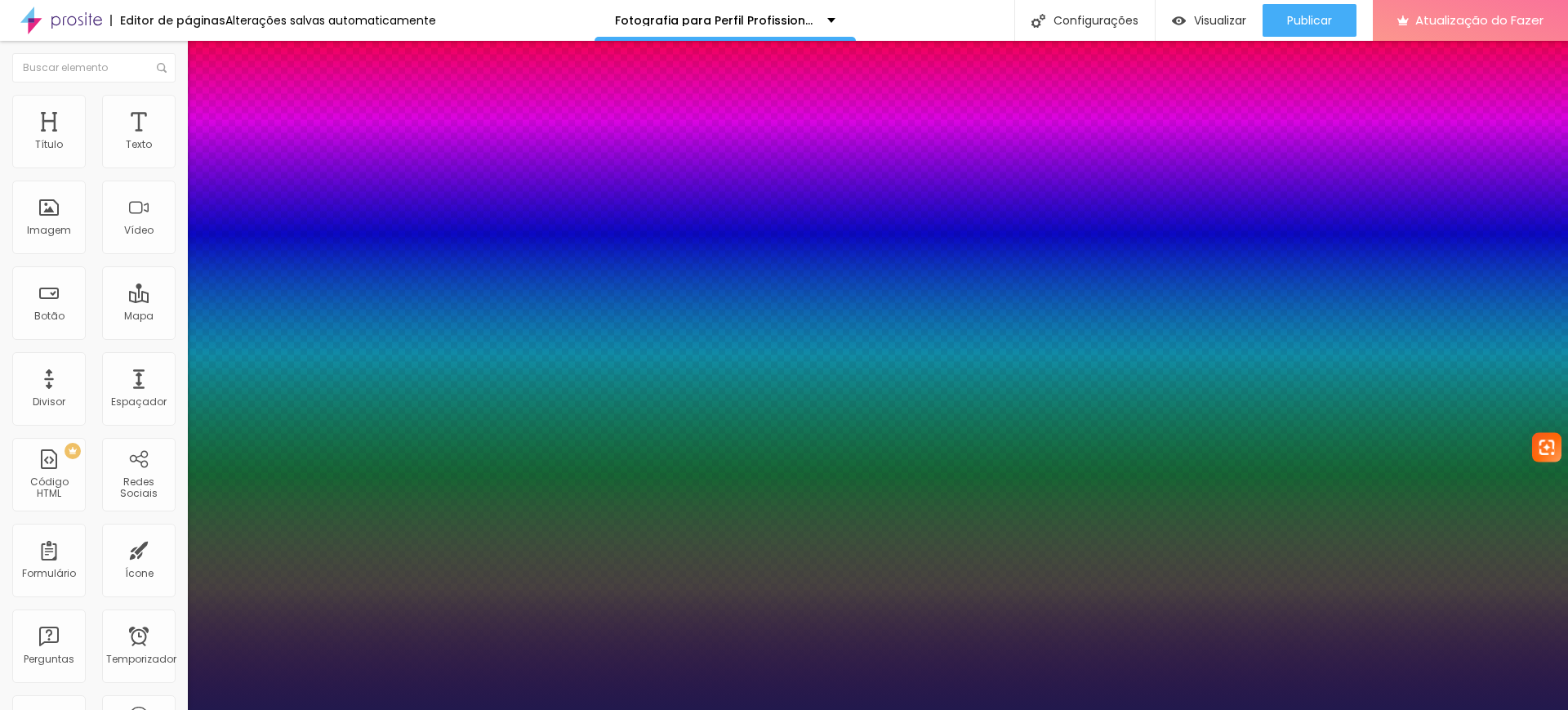
type input "19"
type input "1"
type input "19"
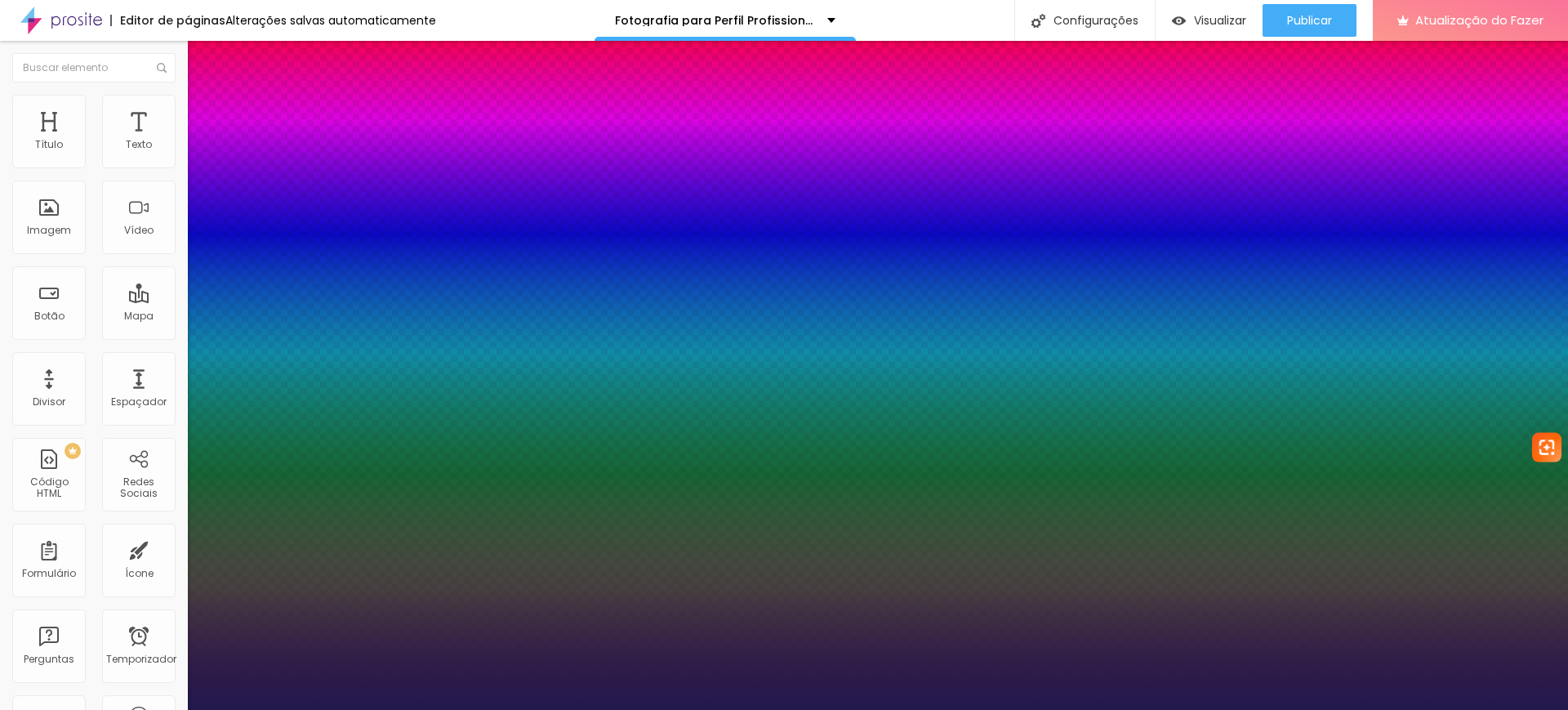
click at [1051, 709] on div at bounding box center [784, 710] width 1568 height 0
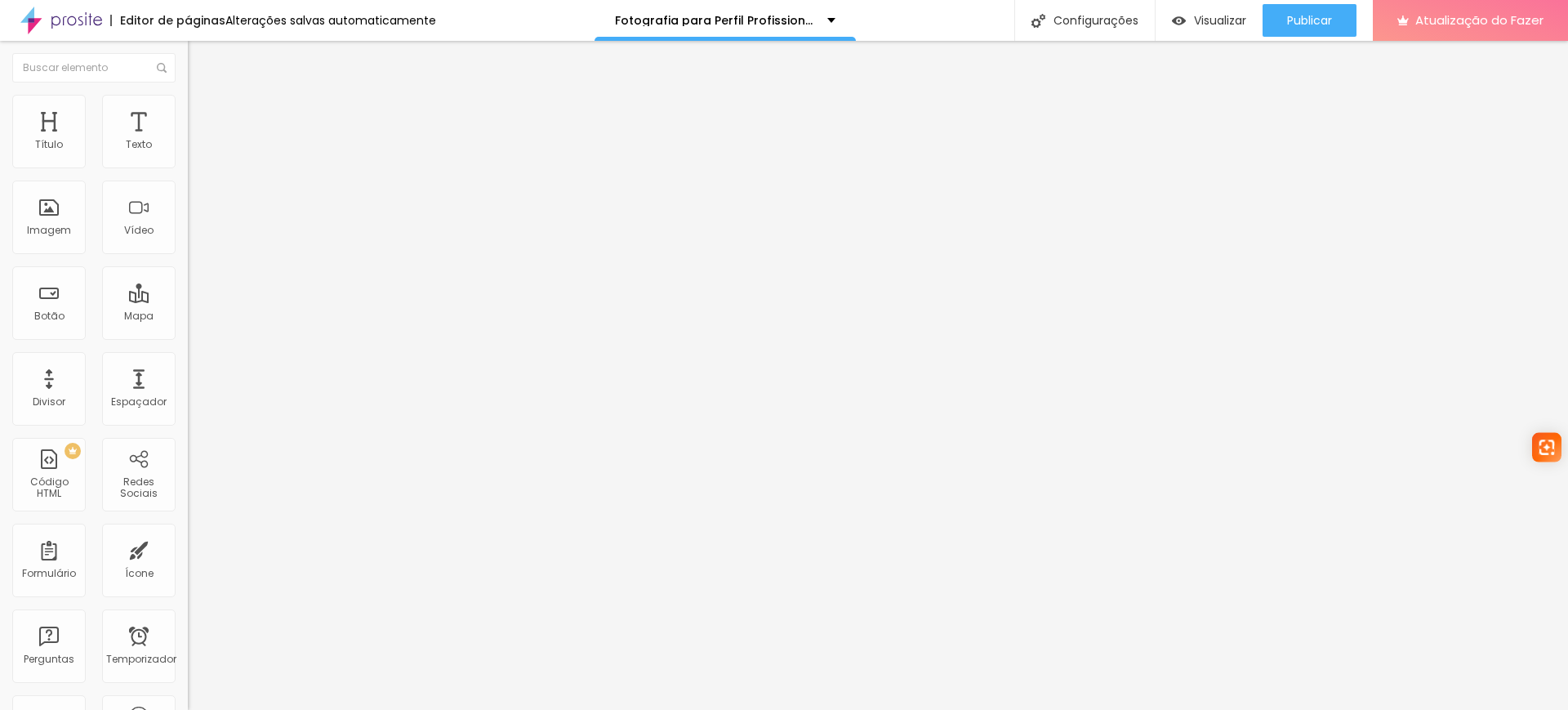
click at [195, 152] on icon "button" at bounding box center [199, 147] width 10 height 10
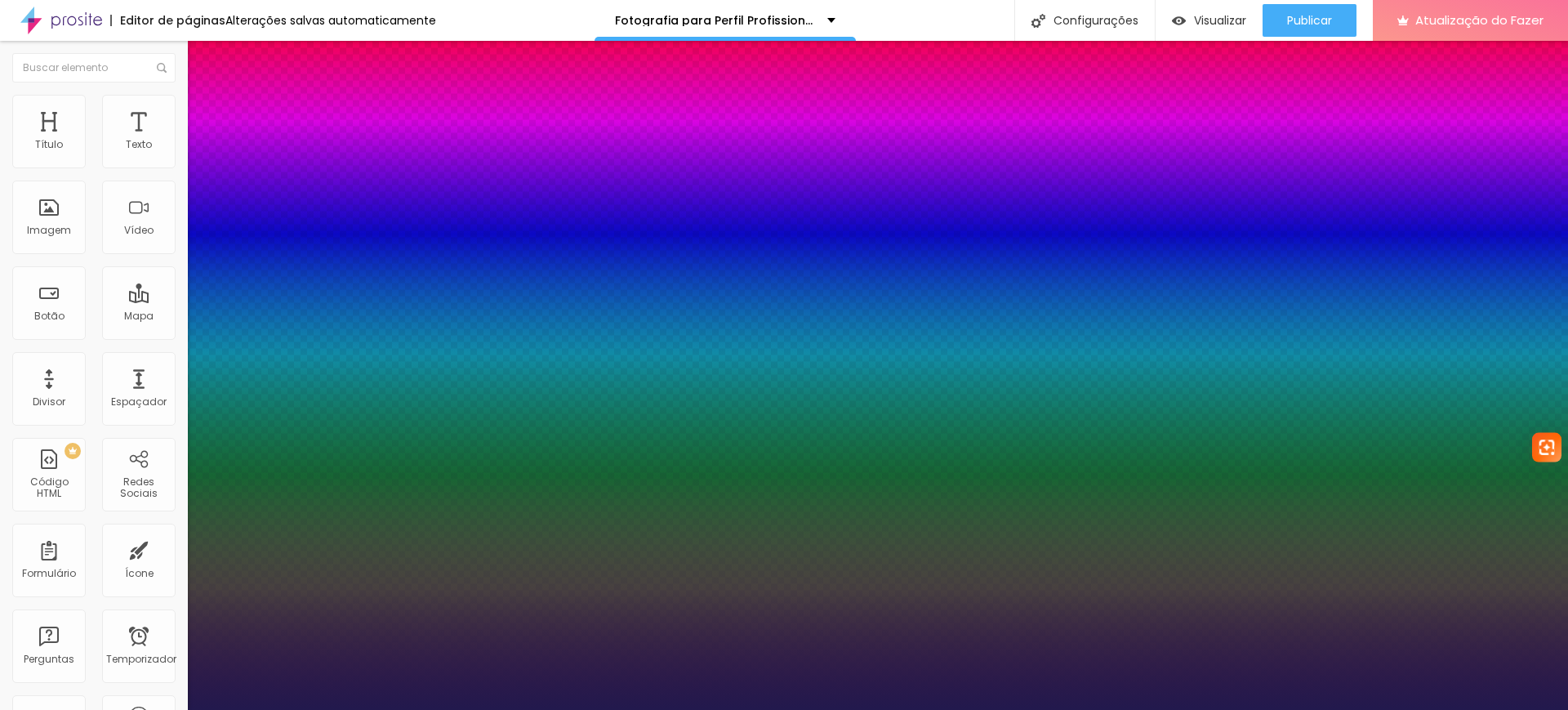
type input "1"
type input "14"
type input "1"
type input "15"
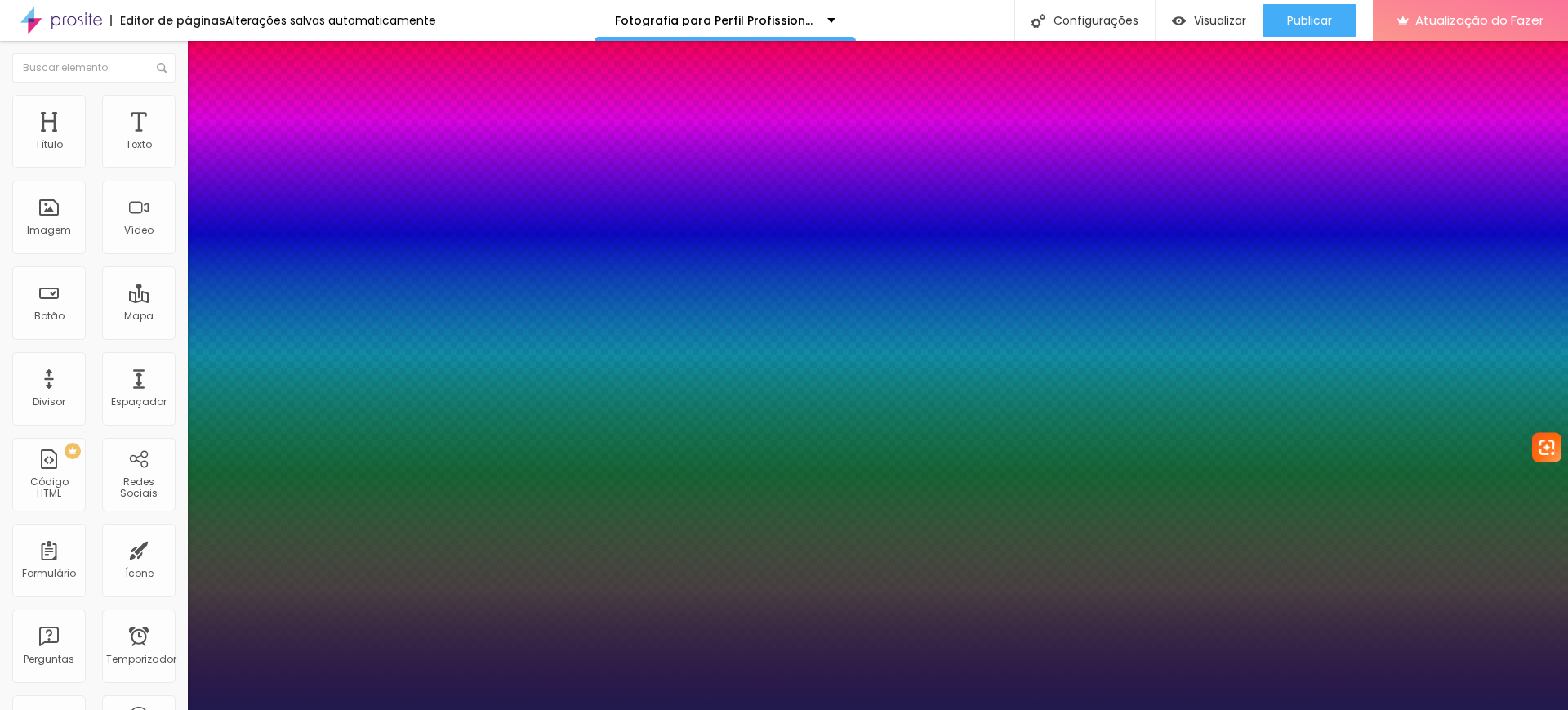
type input "15"
type input "1"
type input "16"
type input "1"
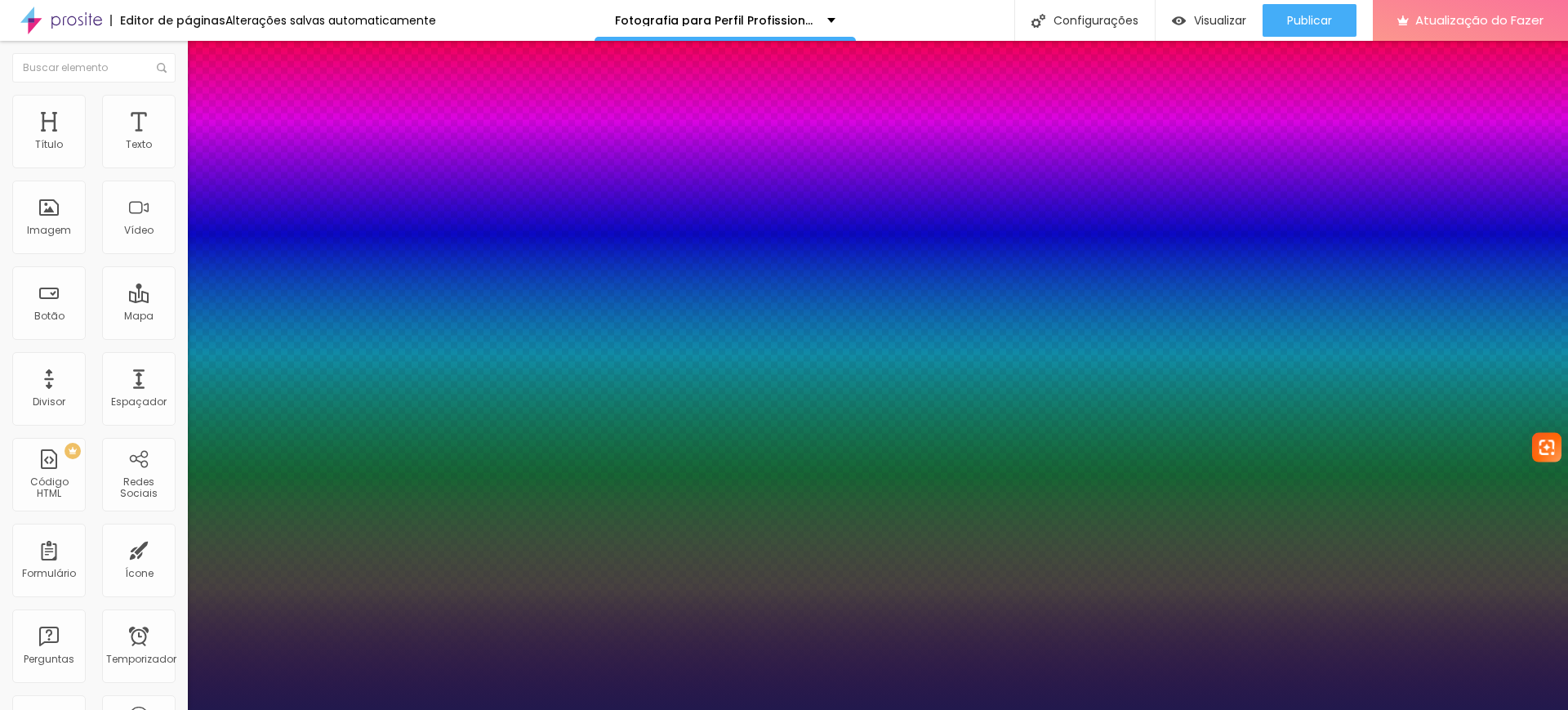
type input "17"
type input "1"
type input "18"
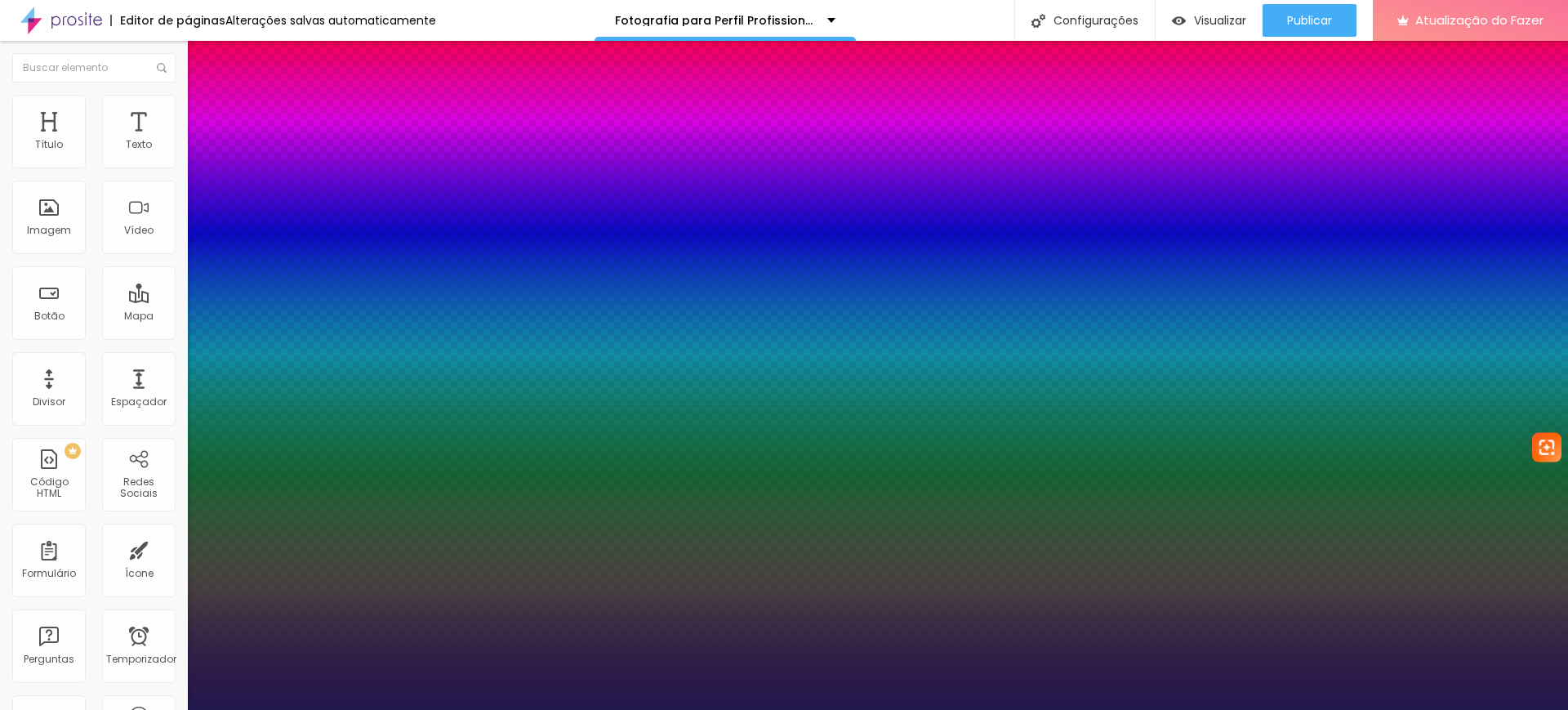
type input "1"
type input "19"
type input "1"
drag, startPoint x: 217, startPoint y: 278, endPoint x: 225, endPoint y: 276, distance: 8.2
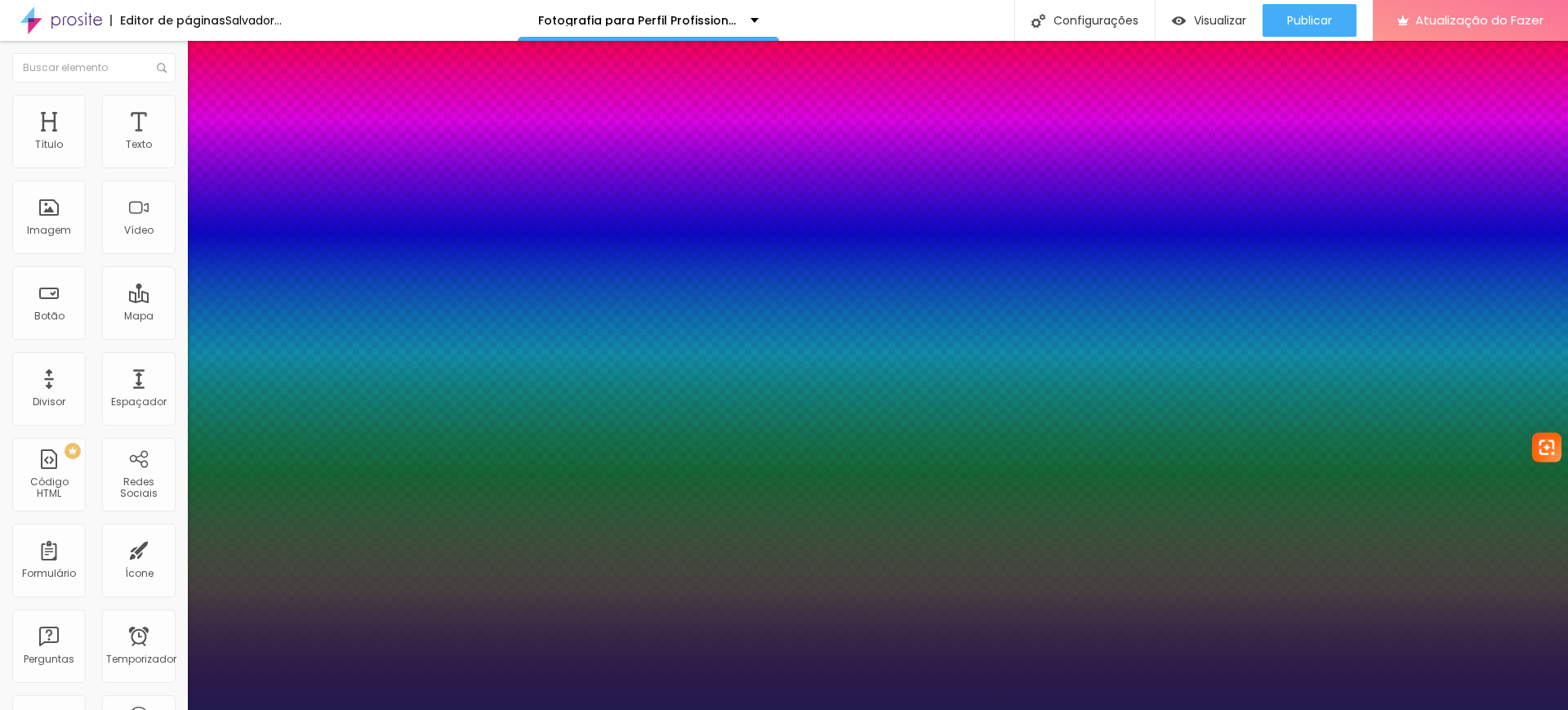
type input "19"
type input "1"
click at [1456, 709] on div at bounding box center [784, 710] width 1568 height 0
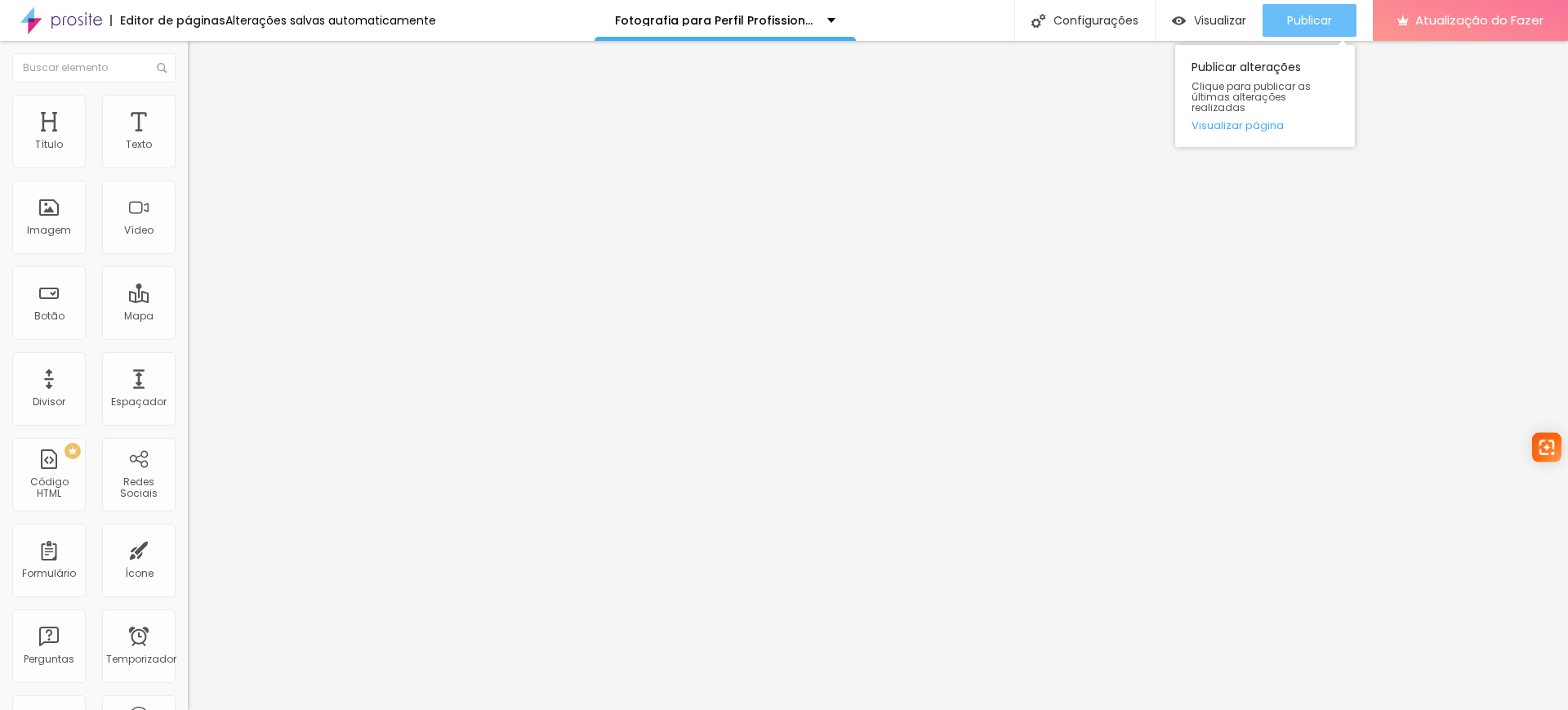
click at [1290, 16] on font "Publicar" at bounding box center [1309, 20] width 45 height 16
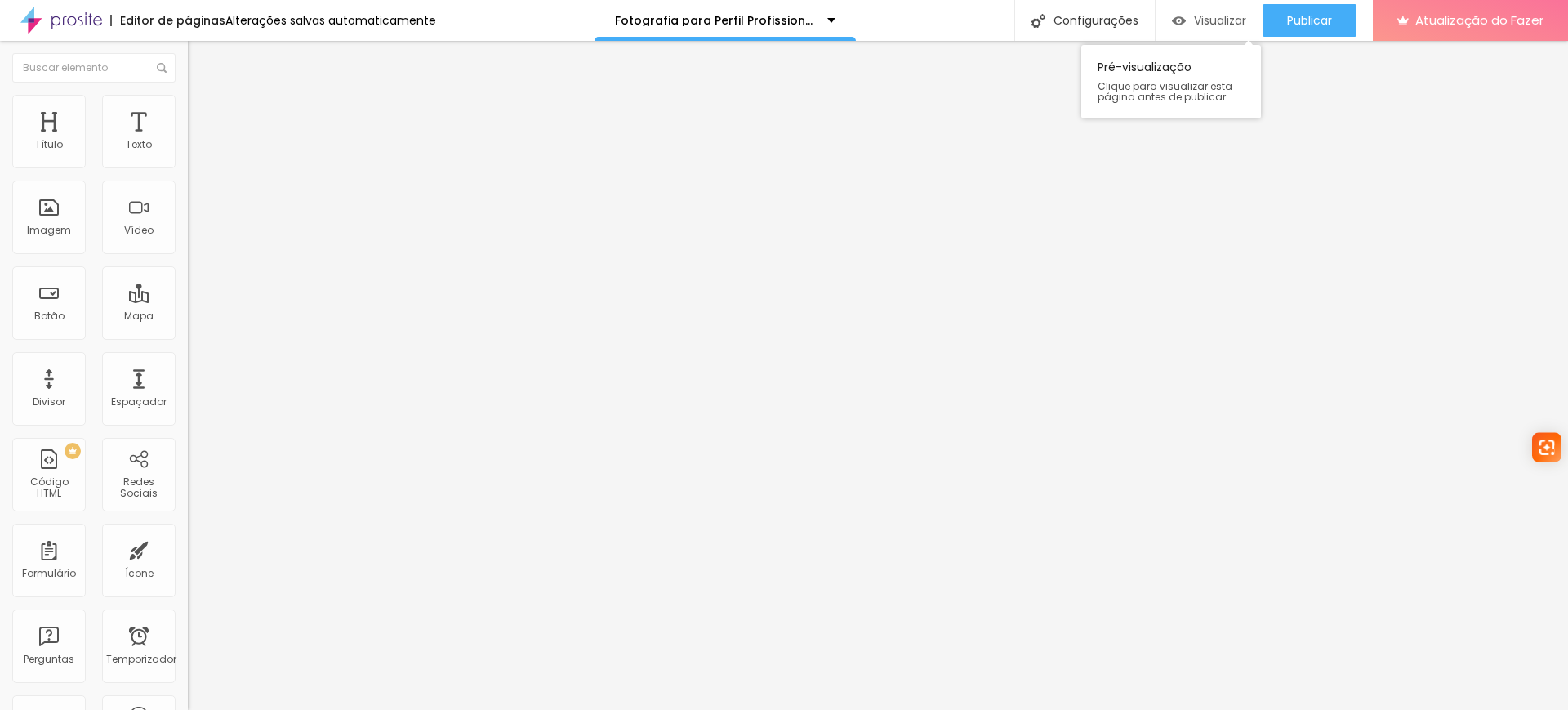
click at [1237, 17] on font "Visualizar" at bounding box center [1220, 20] width 52 height 16
click at [198, 141] on font "Trocar imagem" at bounding box center [237, 133] width 79 height 14
click at [195, 152] on icon "button" at bounding box center [199, 147] width 10 height 10
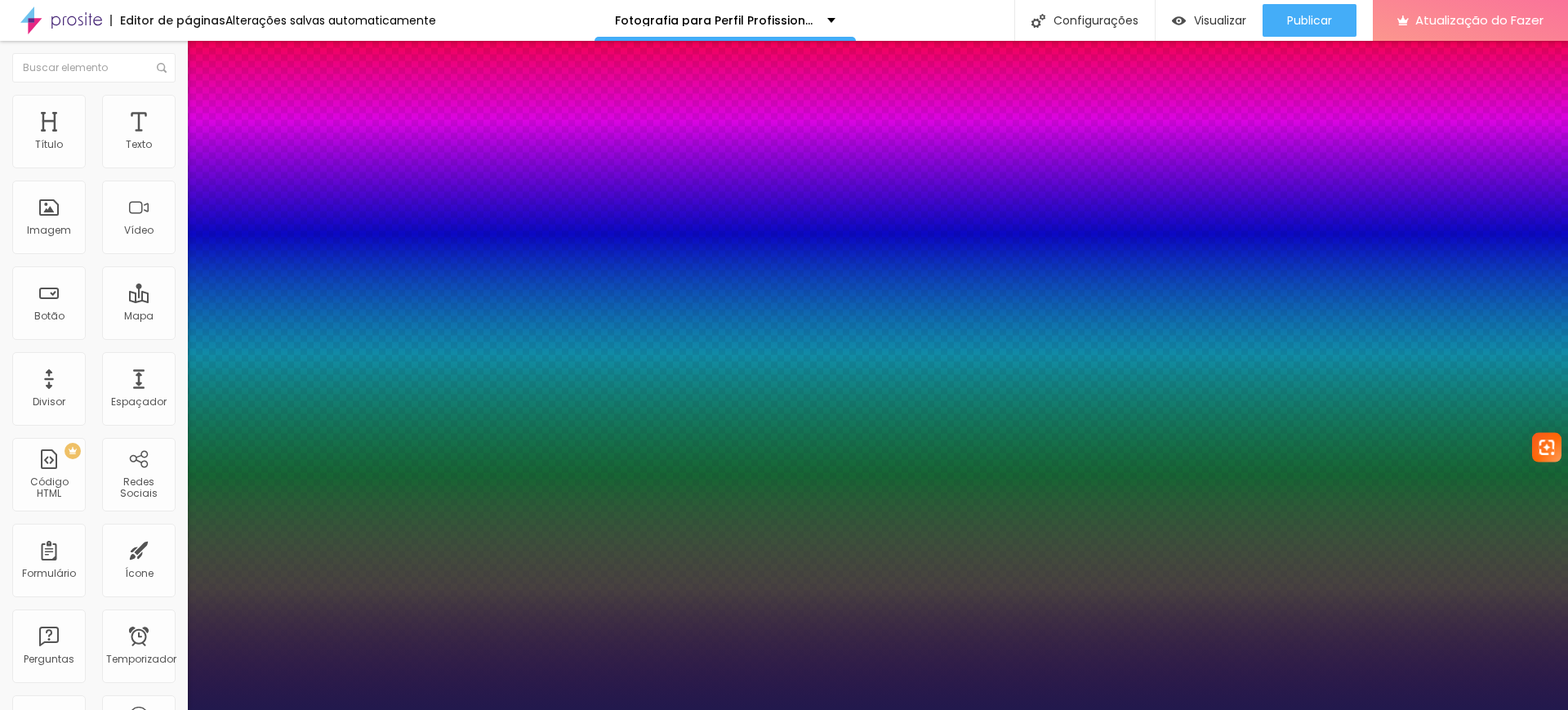
type input "1"
type input "19"
type input "1"
type input "18"
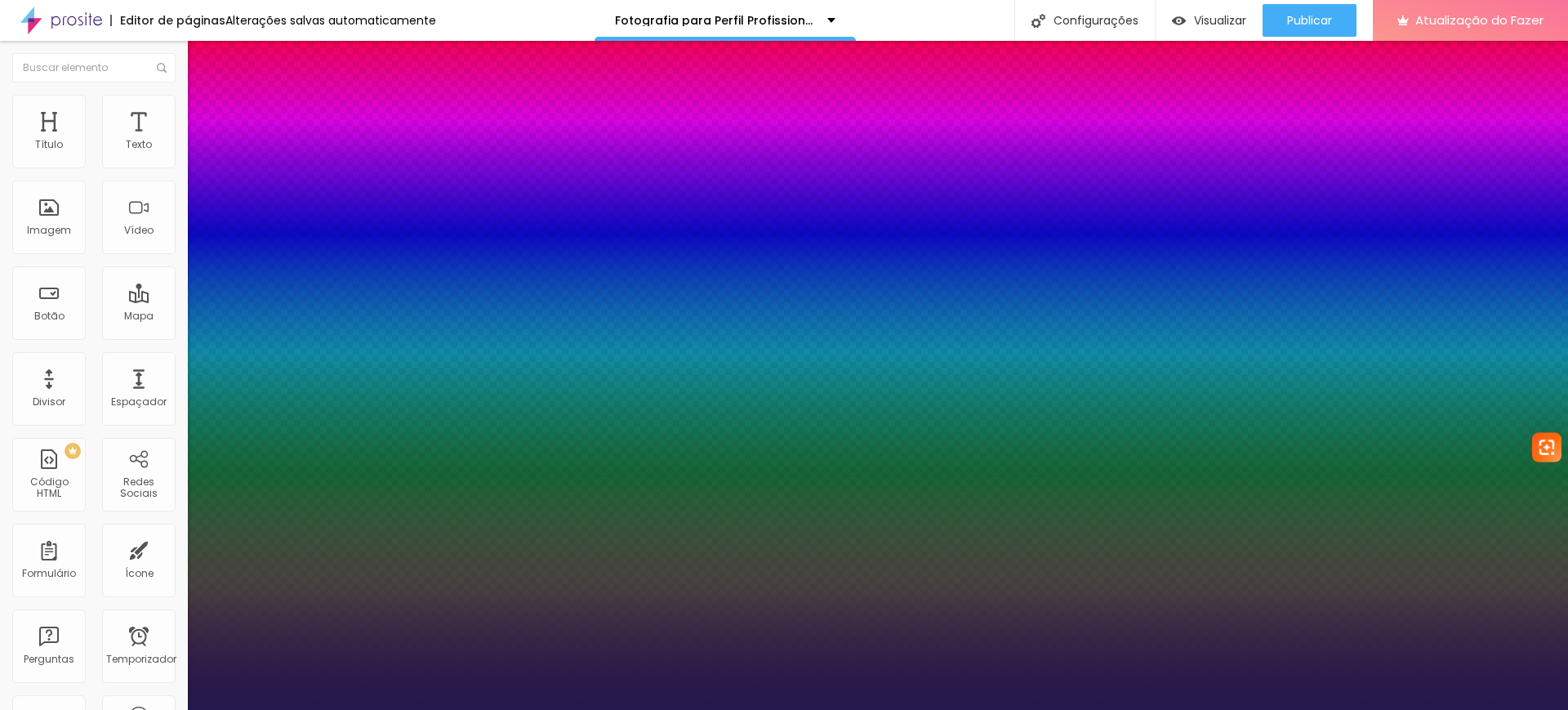
type input "18"
type input "1"
type input "17"
type input "1"
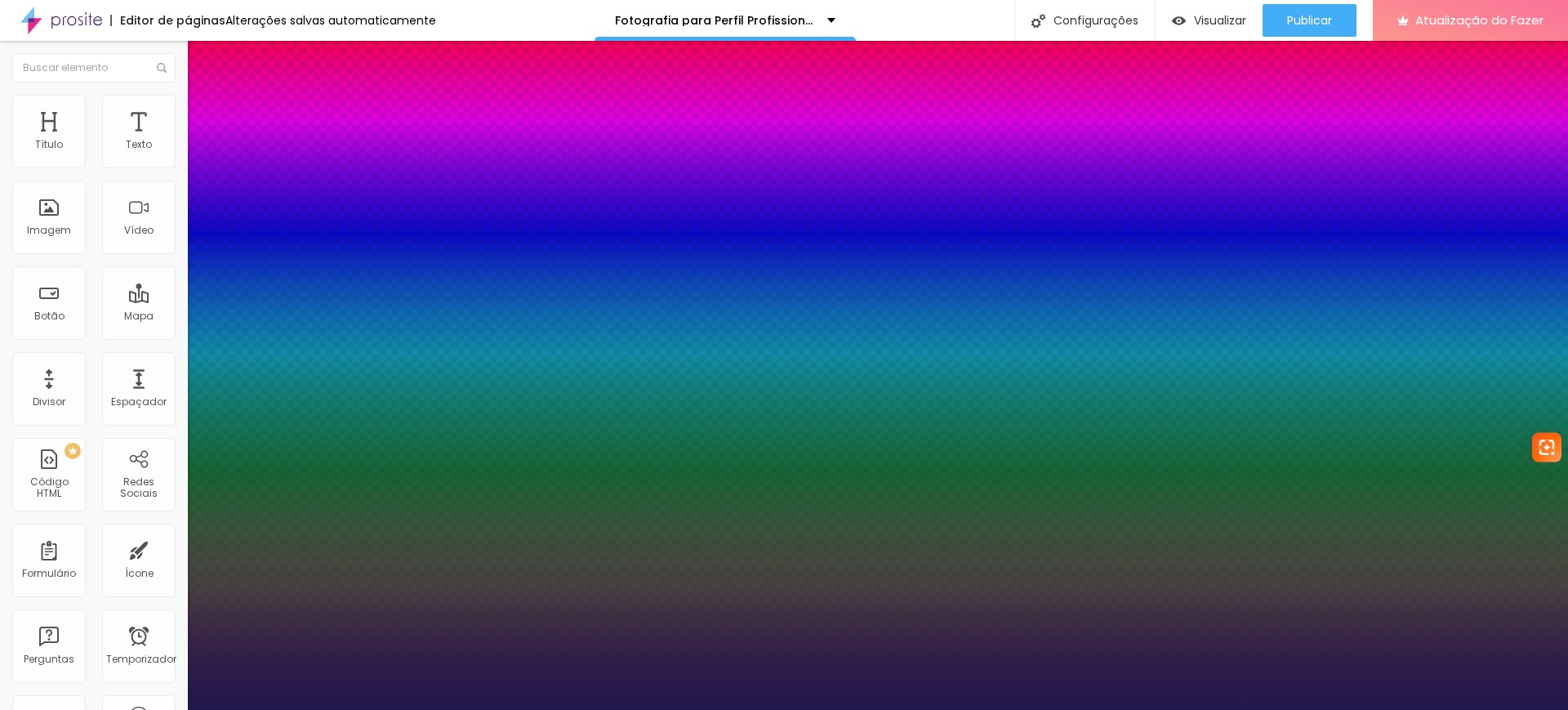
type input "18"
type input "1"
type input "17"
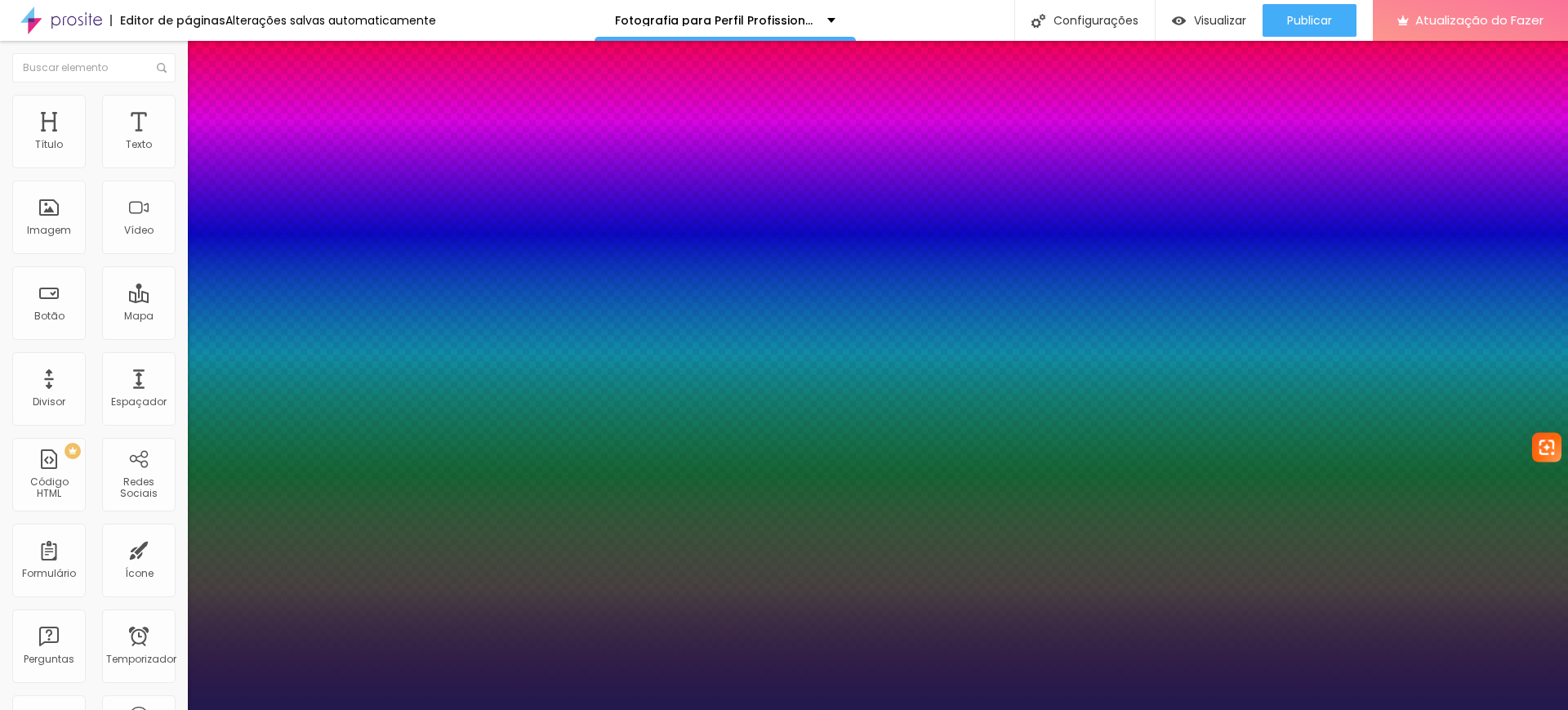
type input "1"
type input "16"
type input "1"
type input "15"
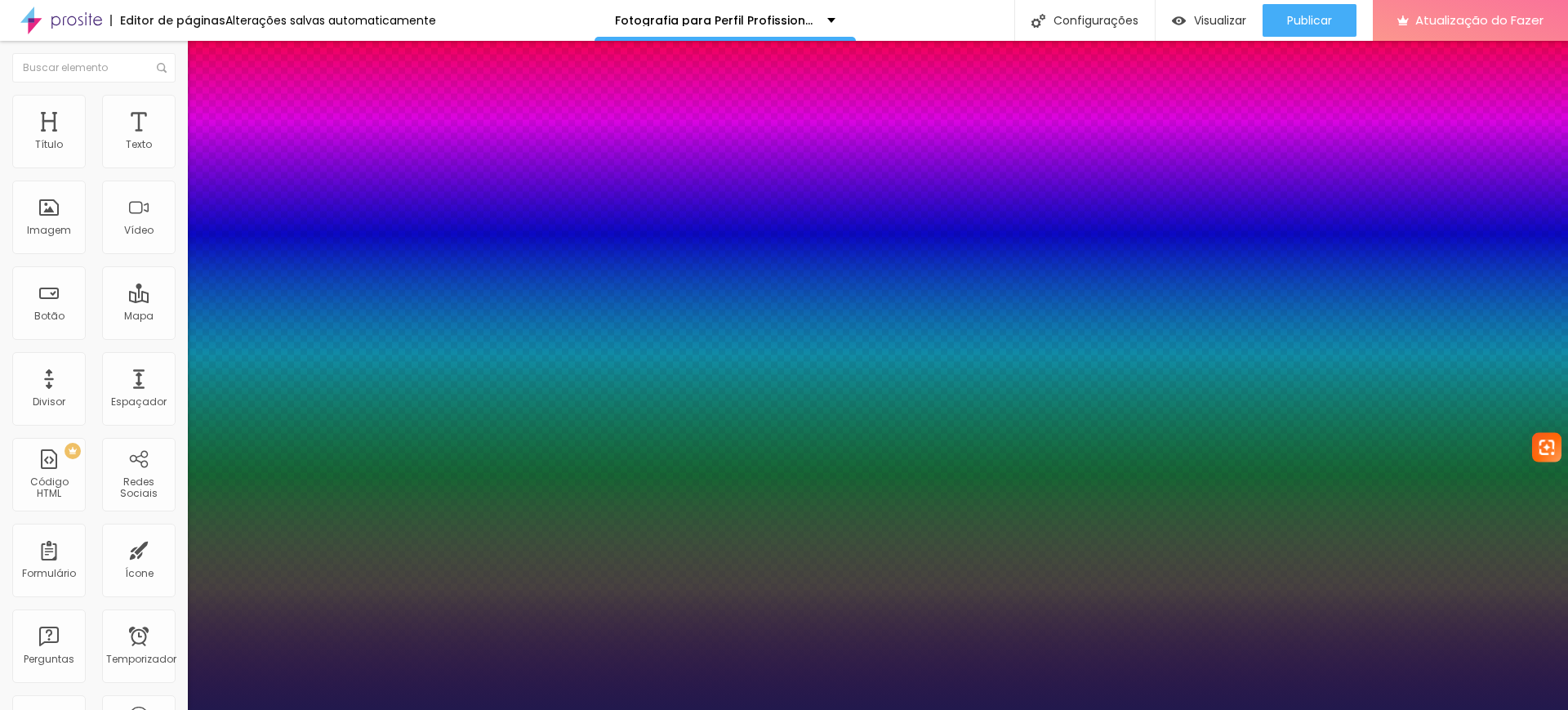
type input "15"
type input "1"
type input "16"
type input "1"
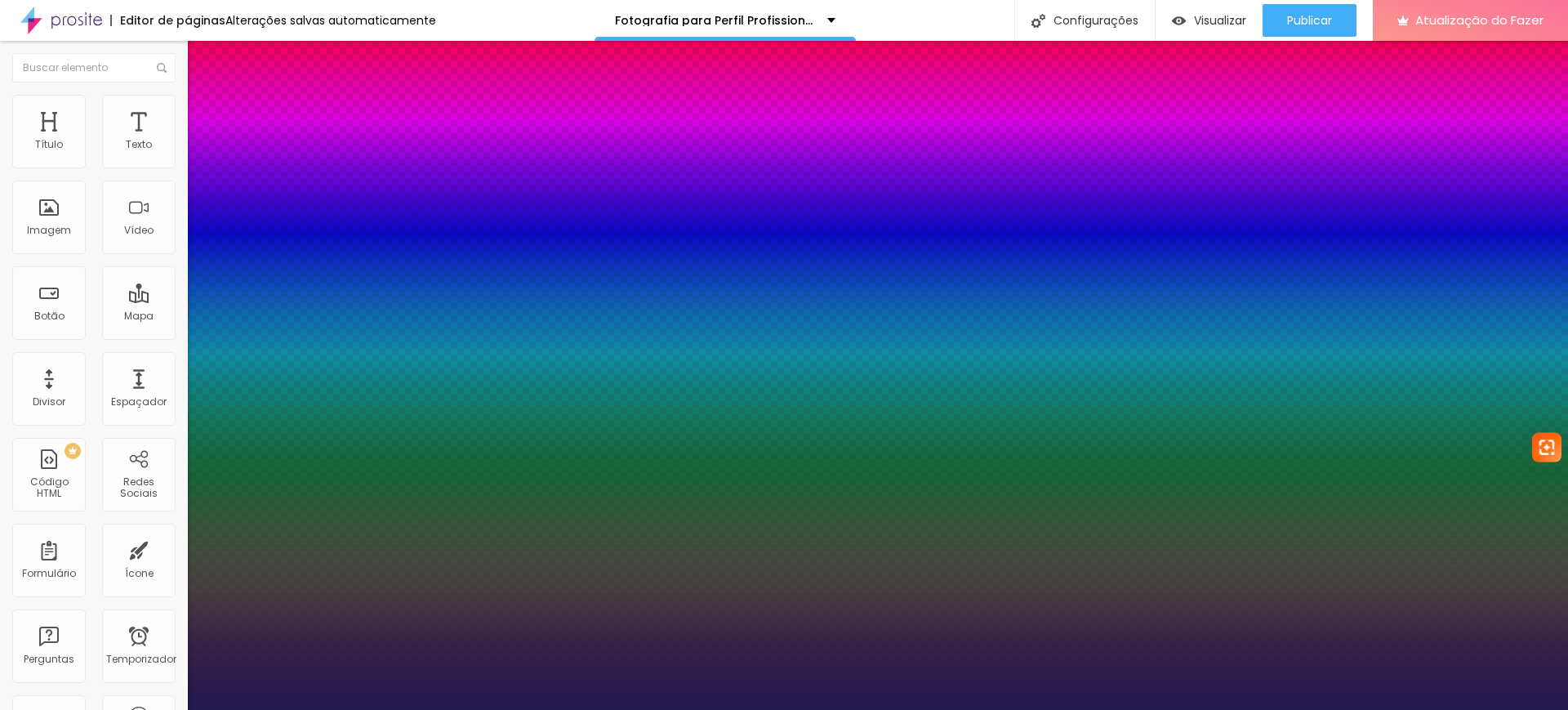
type input "18"
type input "1"
type input "18"
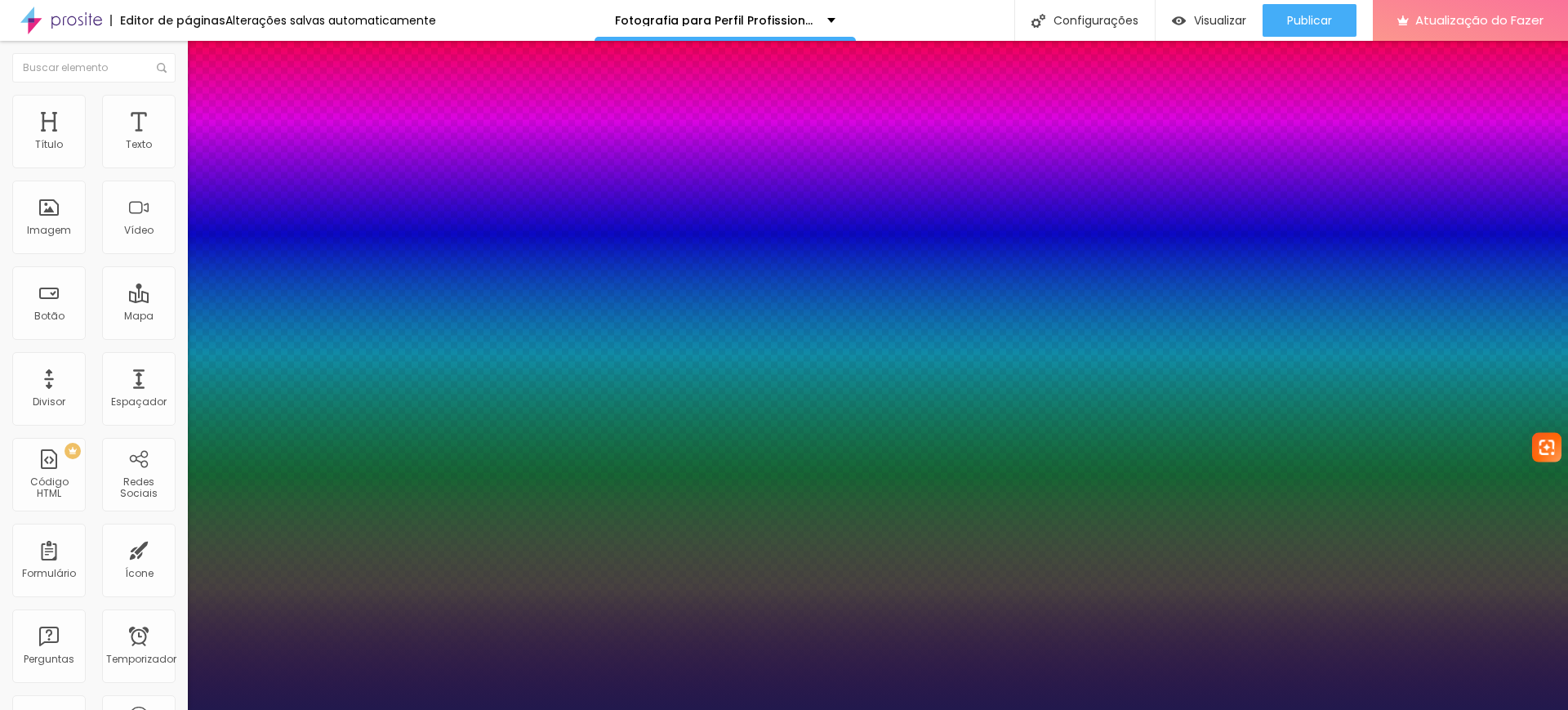
click at [1427, 709] on div at bounding box center [784, 710] width 1568 height 0
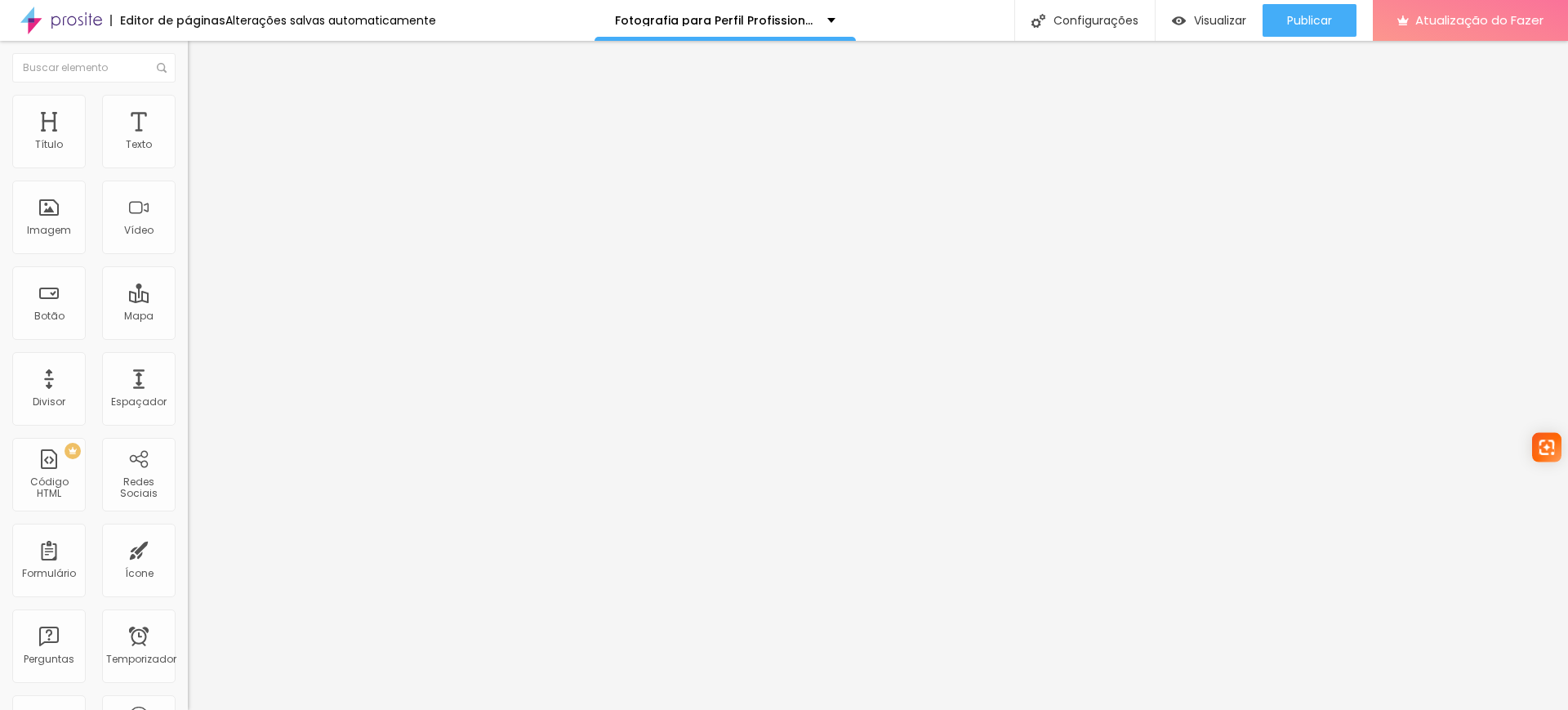
click at [188, 157] on button "button" at bounding box center [199, 148] width 23 height 17
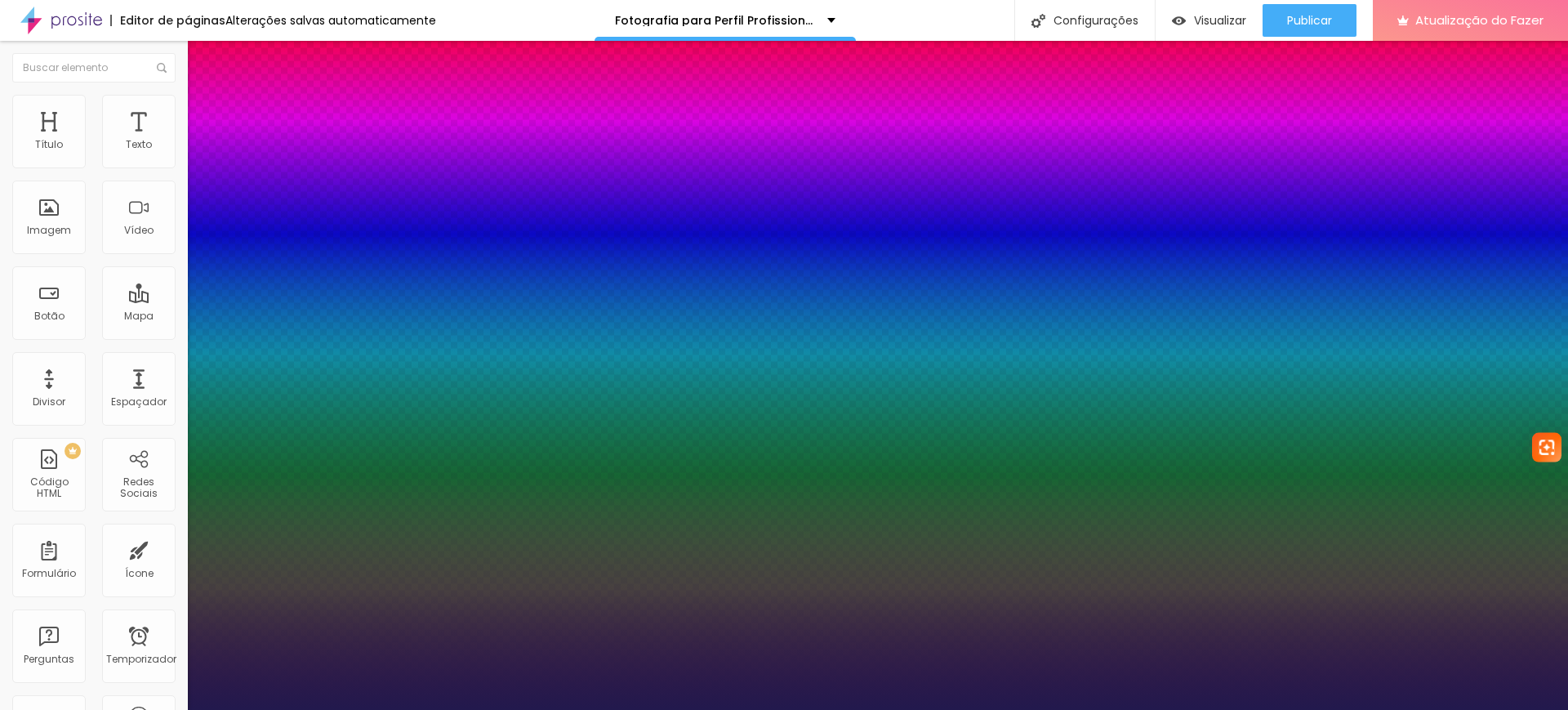
type input "1"
type input "15"
type input "1"
type input "16"
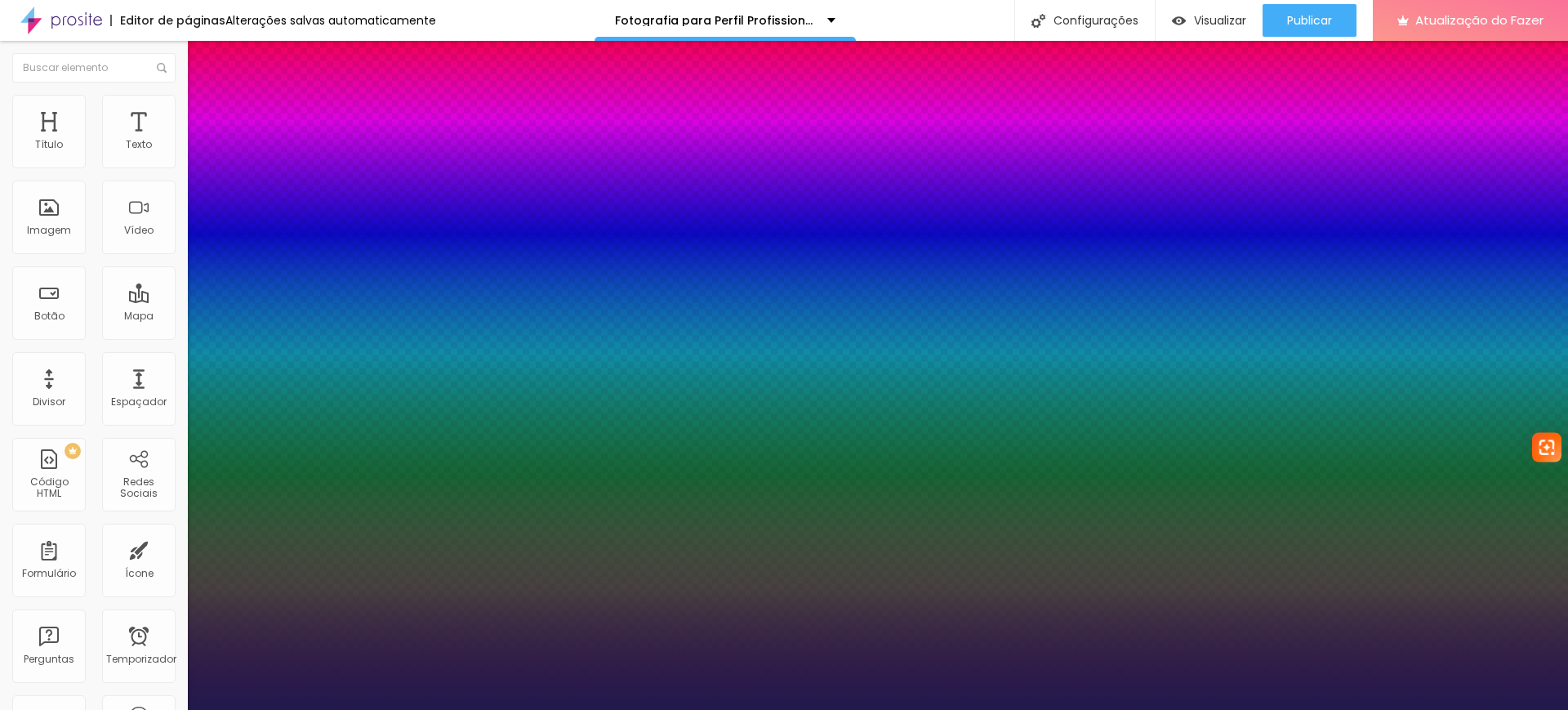
type input "16"
type input "1"
type input "16"
click at [1426, 709] on div at bounding box center [784, 710] width 1568 height 0
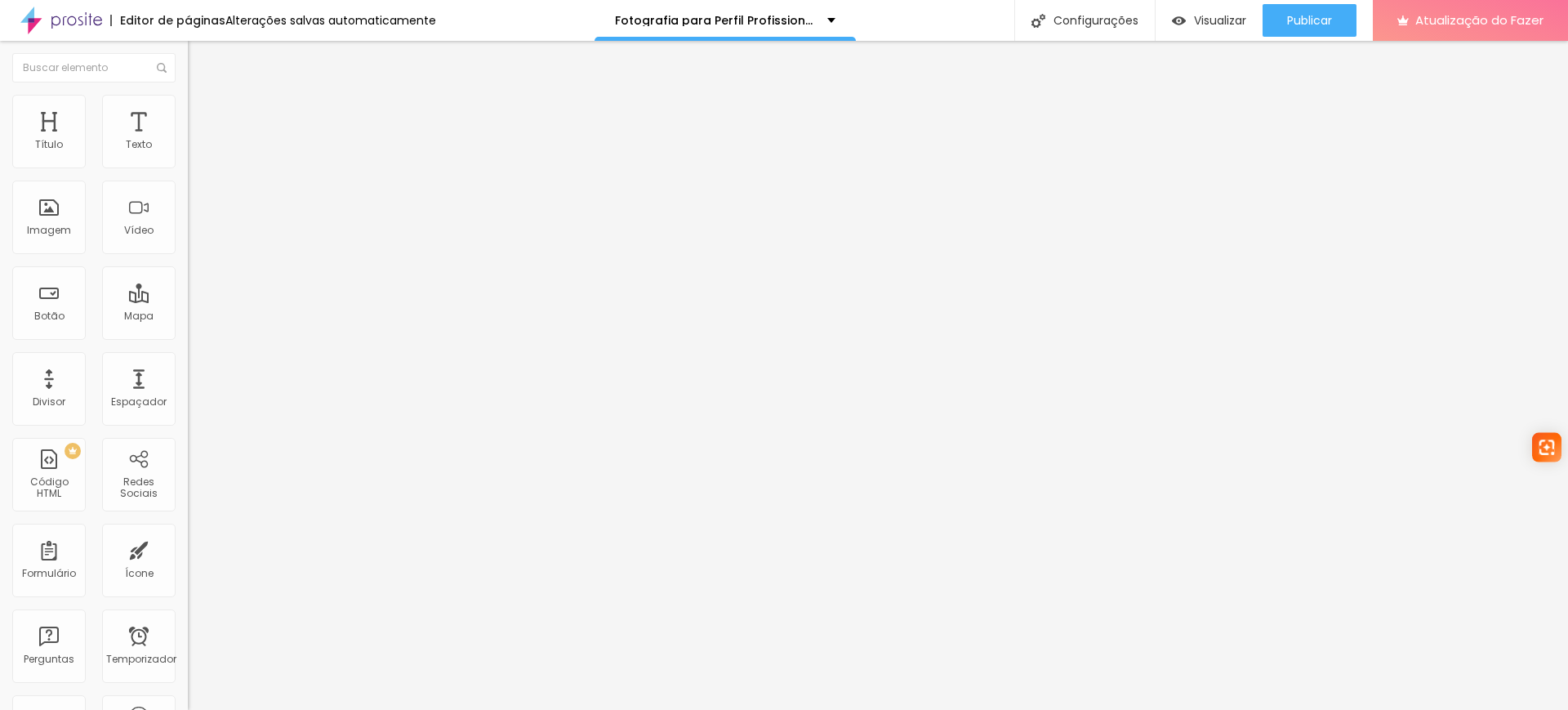
click at [196, 151] on icon "button" at bounding box center [199, 147] width 7 height 7
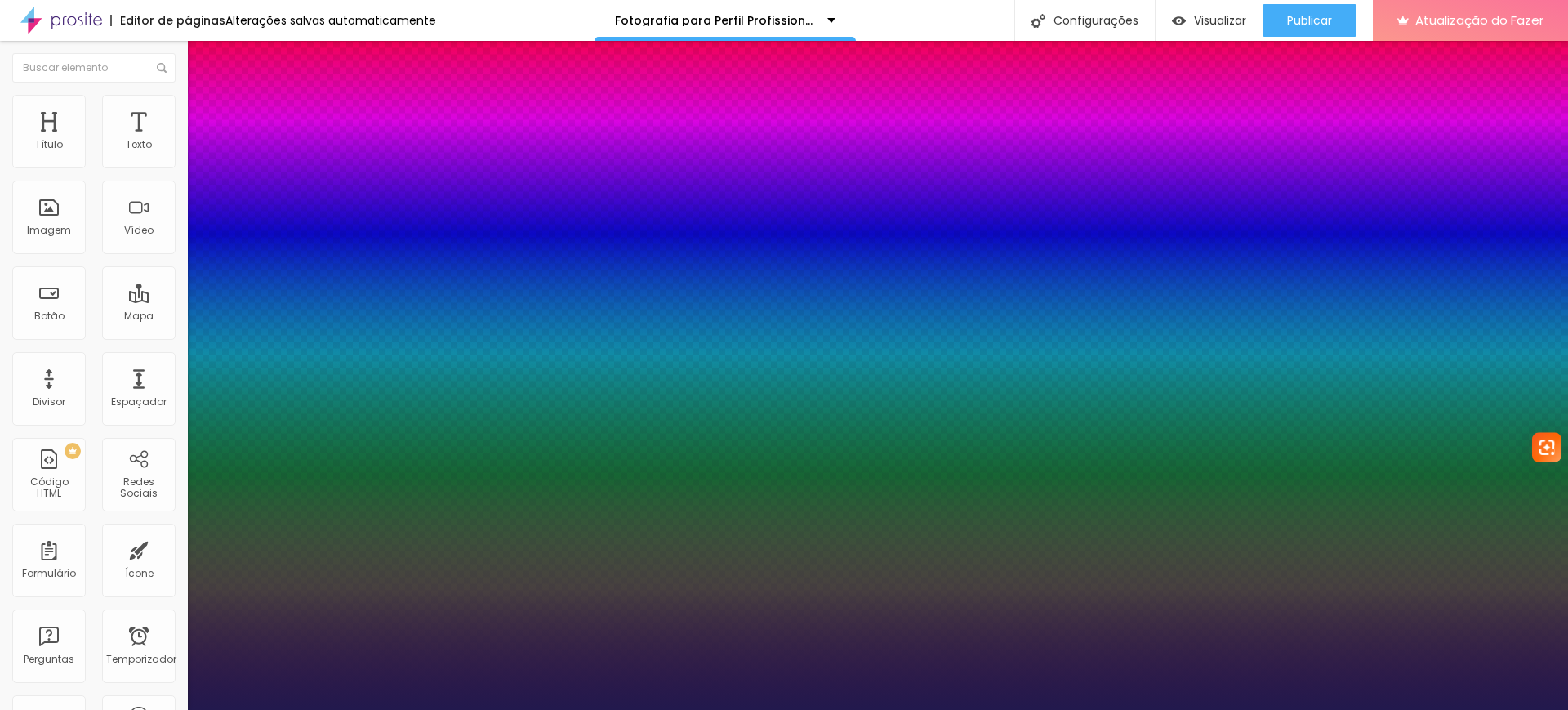
type input "1"
type input "17"
type input "1"
type input "18"
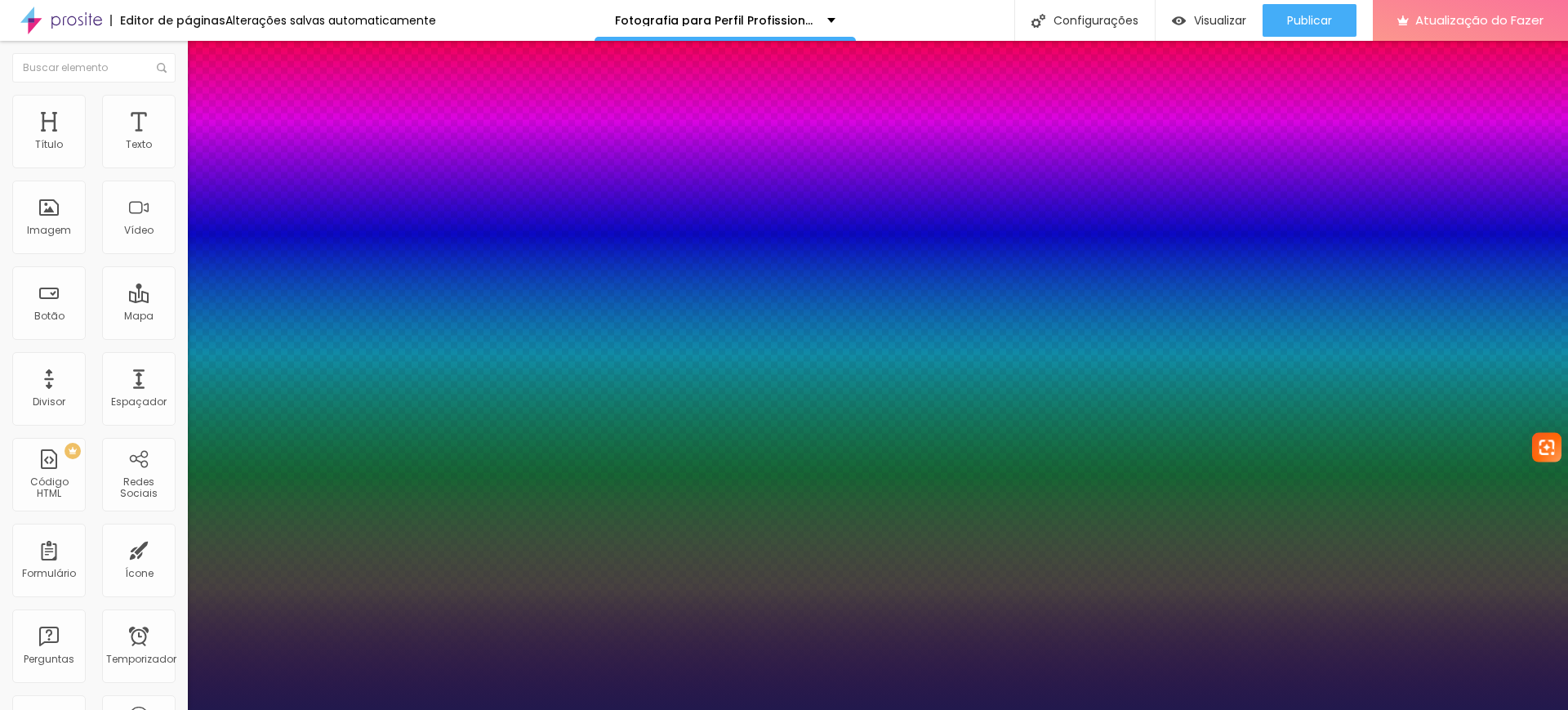
type input "18"
type input "1"
type input "17"
type input "1"
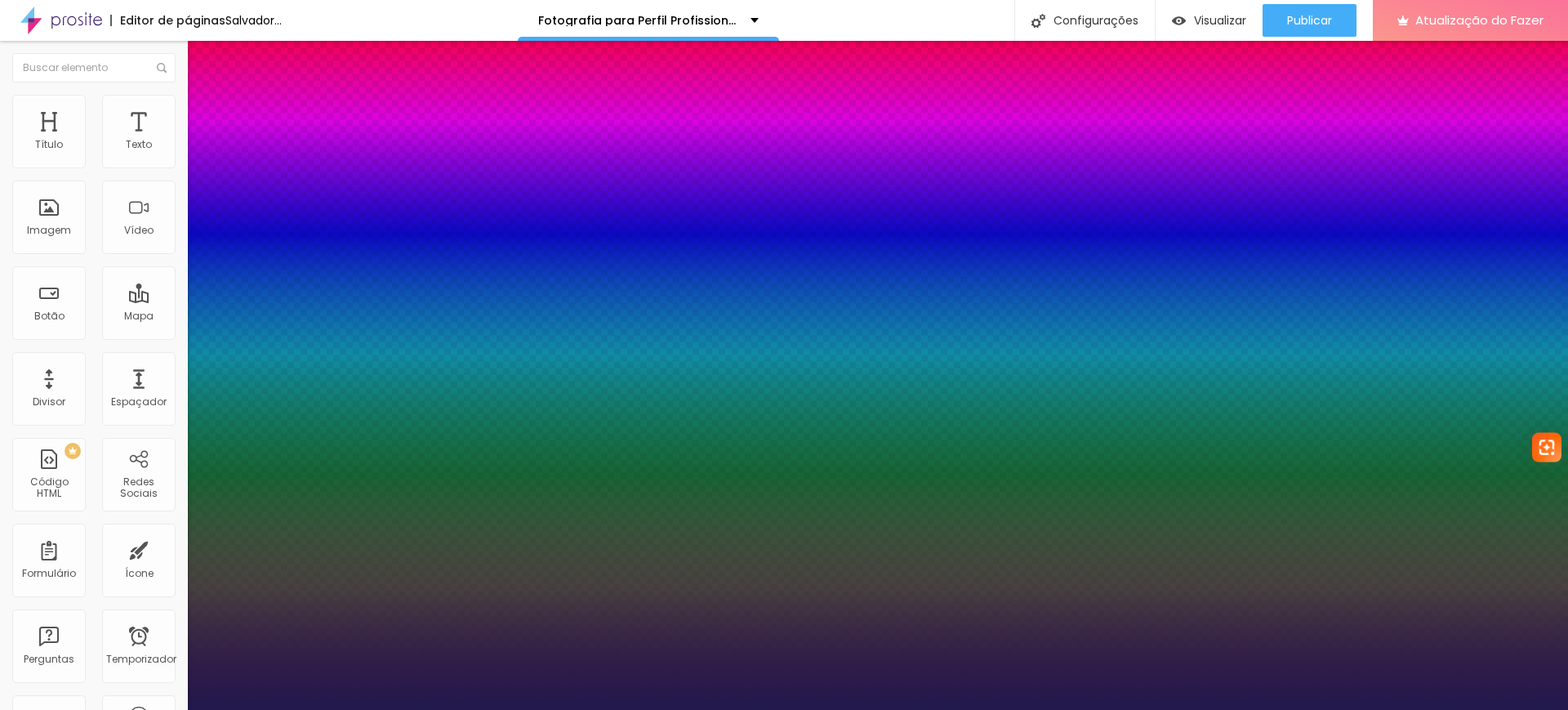
type input "19"
type input "1"
type input "19"
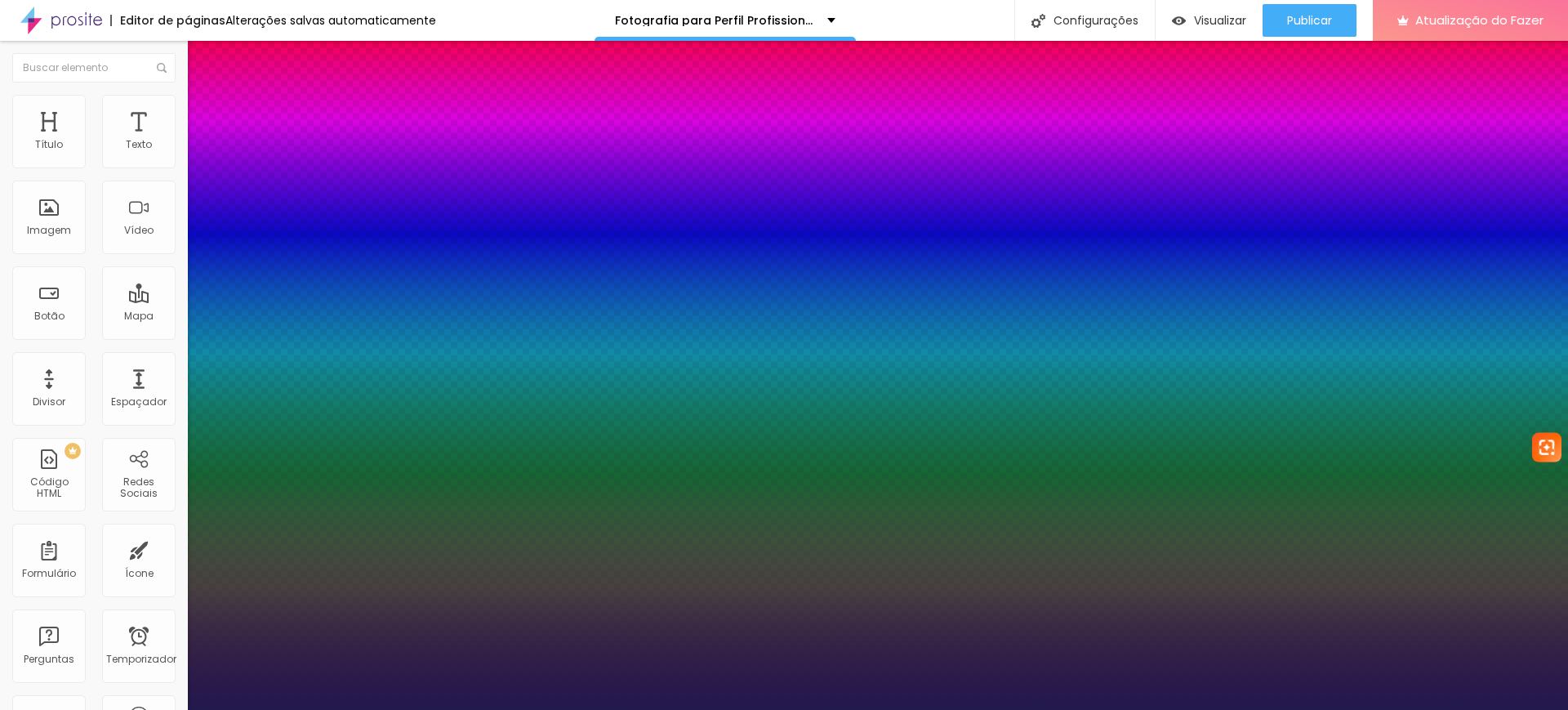
click at [1372, 709] on div at bounding box center [784, 710] width 1568 height 0
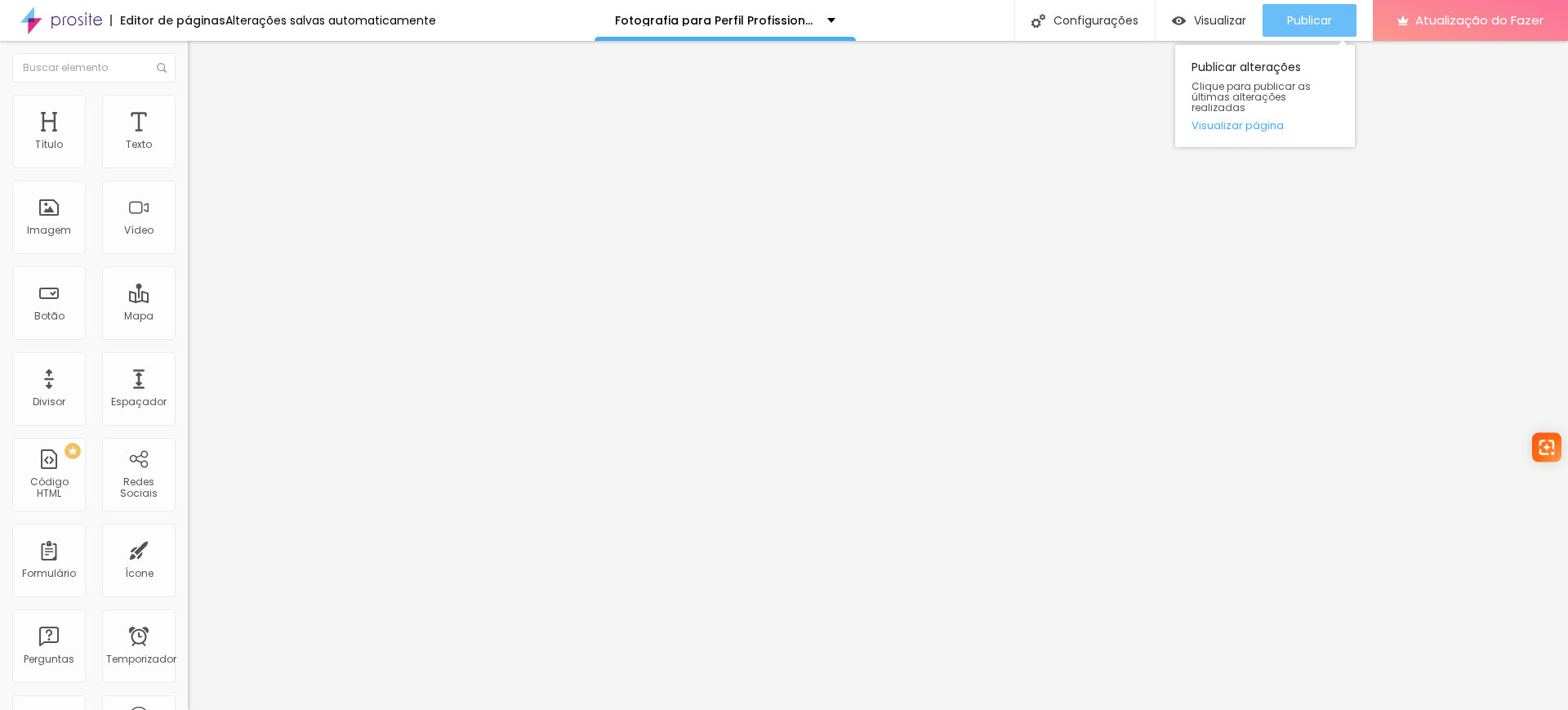
click at [1282, 7] on button "Publicar" at bounding box center [1309, 20] width 94 height 33
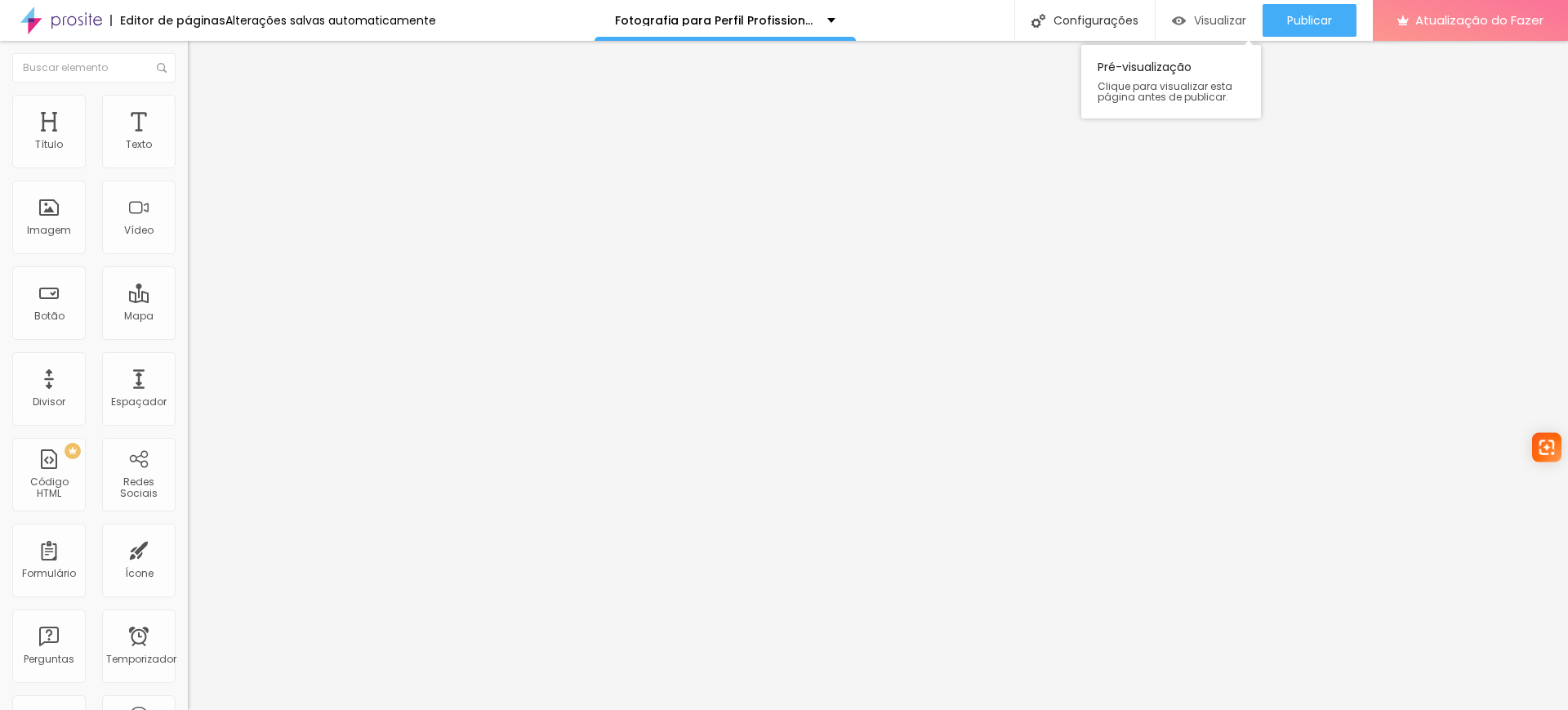
click at [1199, 21] on font "Visualizar" at bounding box center [1220, 20] width 52 height 16
